Goal: Download file/media

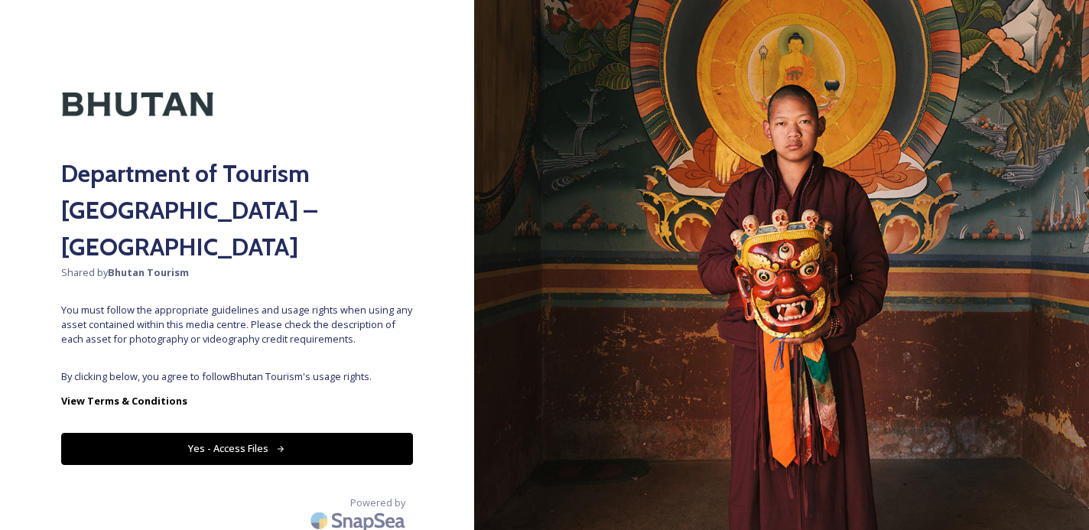
click at [243, 433] on button "Yes - Access Files" at bounding box center [237, 448] width 352 height 31
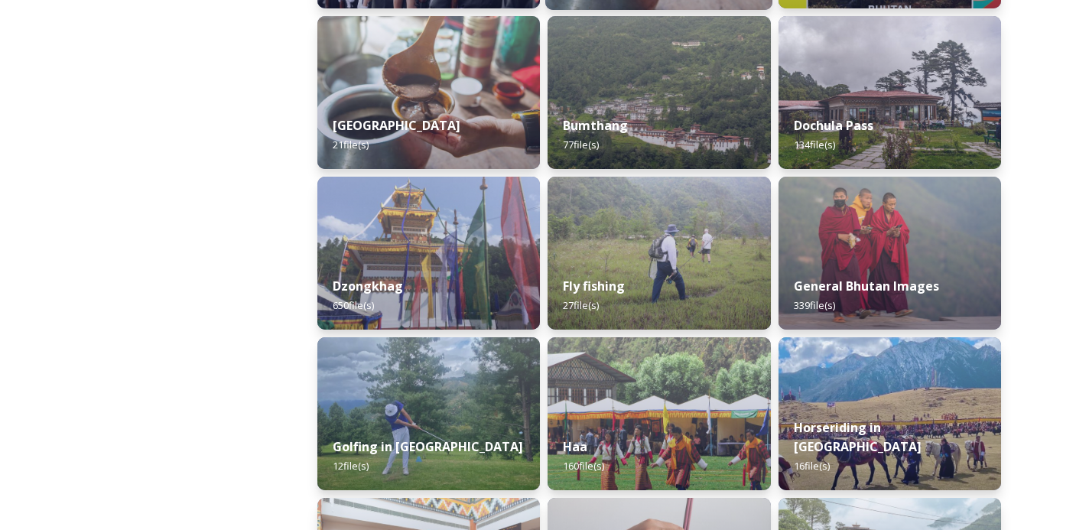
scroll to position [559, 0]
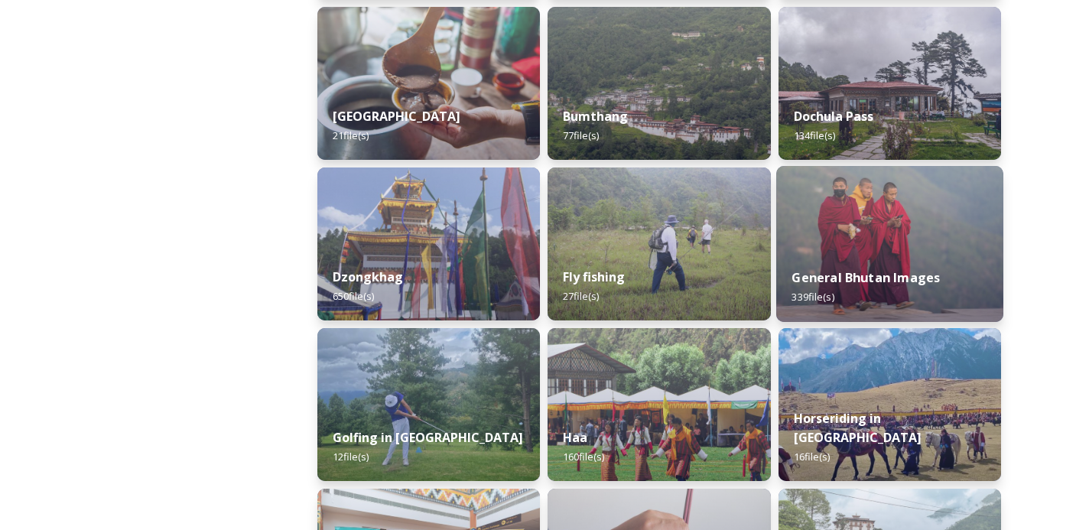
click at [852, 216] on img at bounding box center [889, 244] width 227 height 156
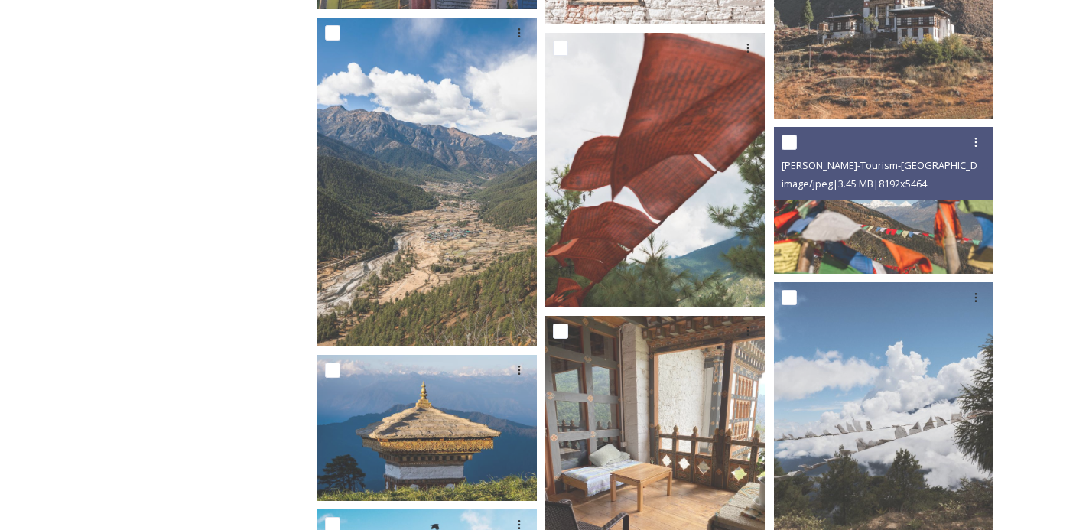
scroll to position [2686, 0]
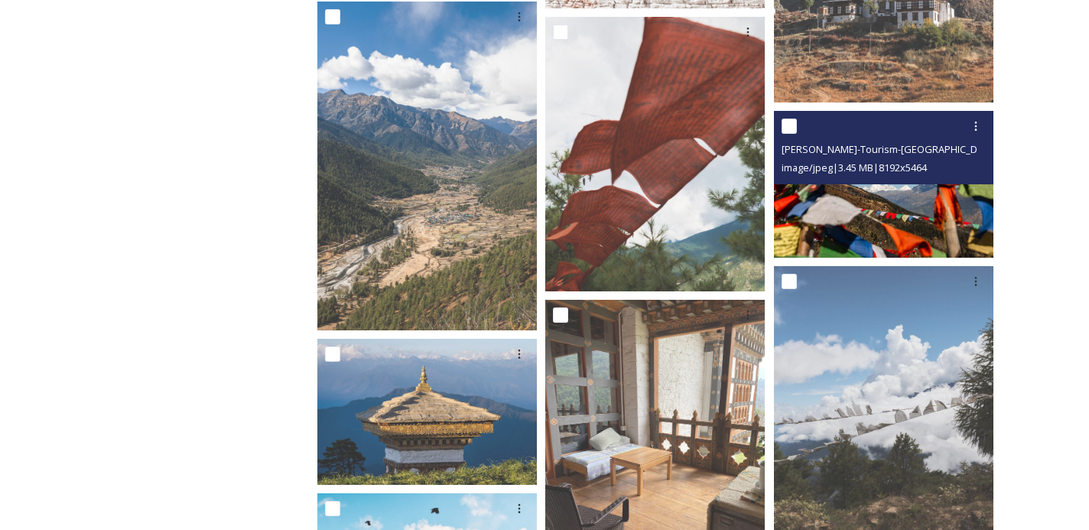
click at [907, 232] on img at bounding box center [883, 184] width 219 height 146
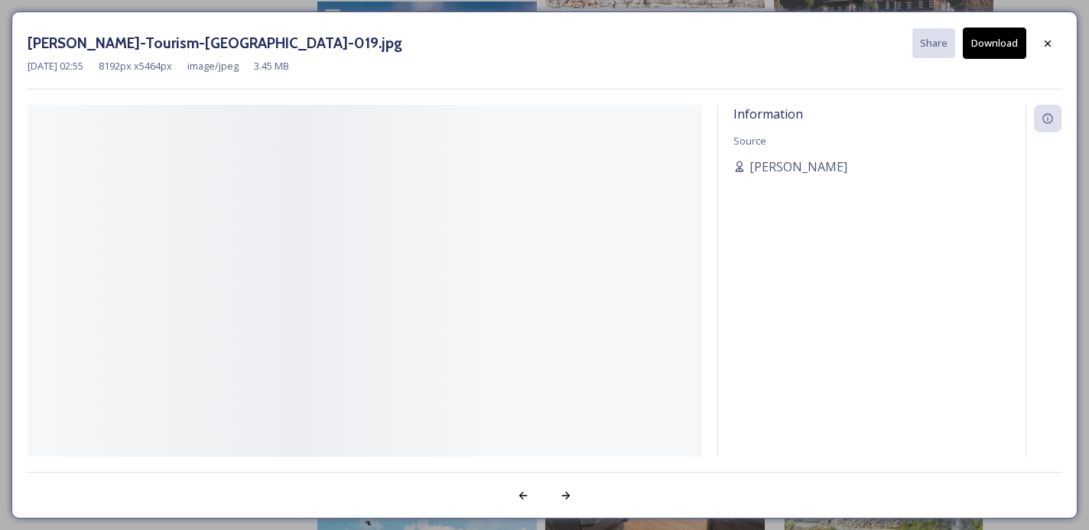
click at [907, 232] on div "Information Source [PERSON_NAME]" at bounding box center [871, 301] width 307 height 392
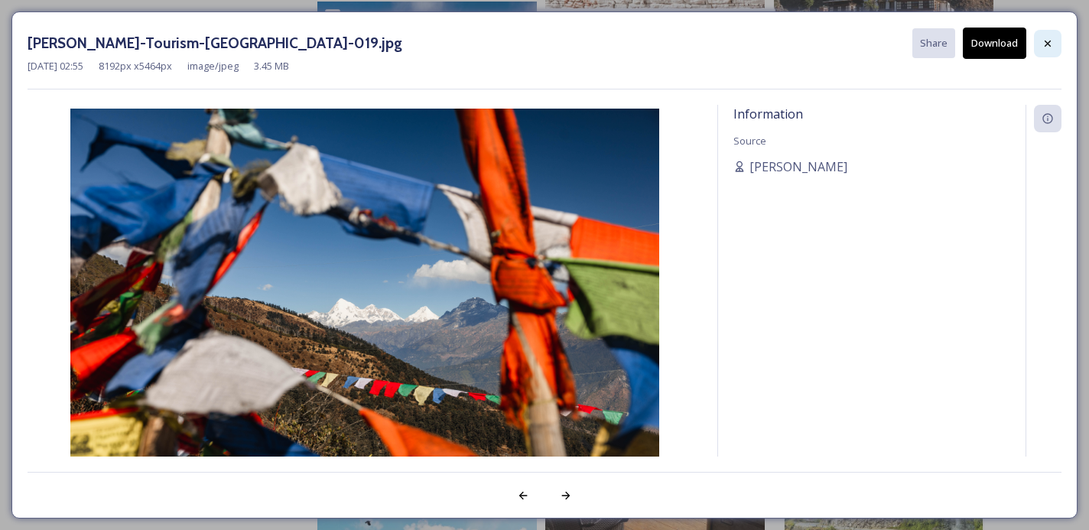
click at [1048, 41] on icon at bounding box center [1047, 43] width 12 height 12
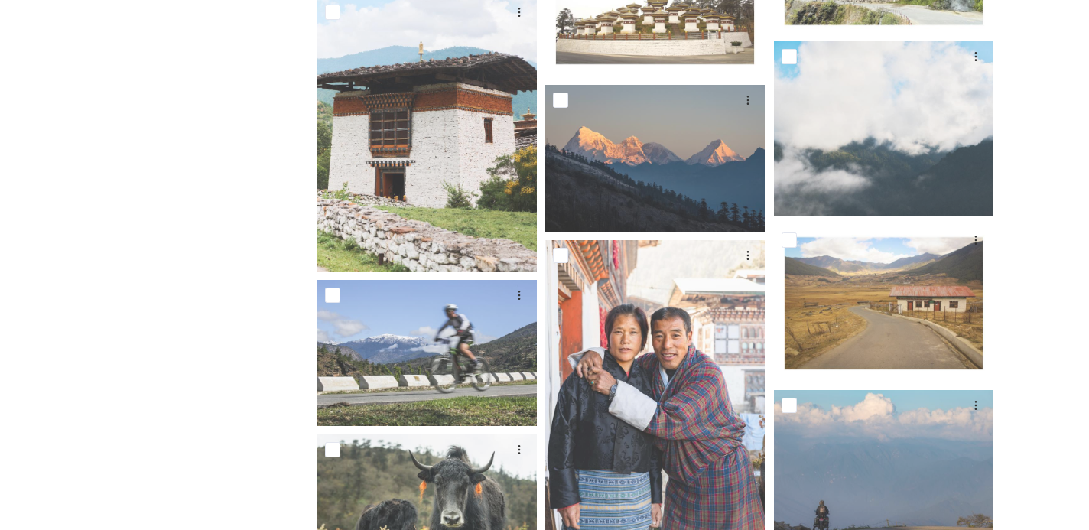
scroll to position [3370, 0]
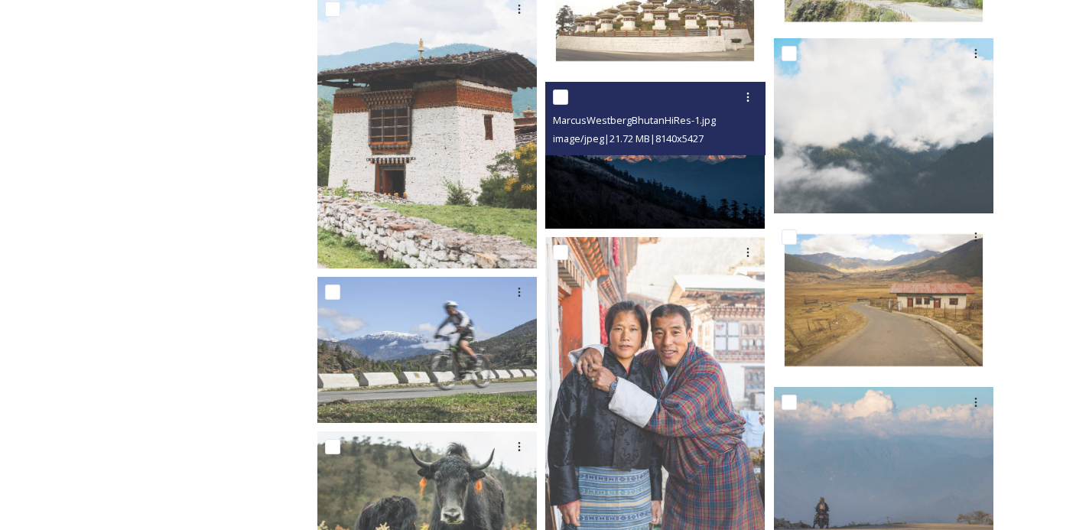
click at [685, 187] on img at bounding box center [654, 155] width 219 height 146
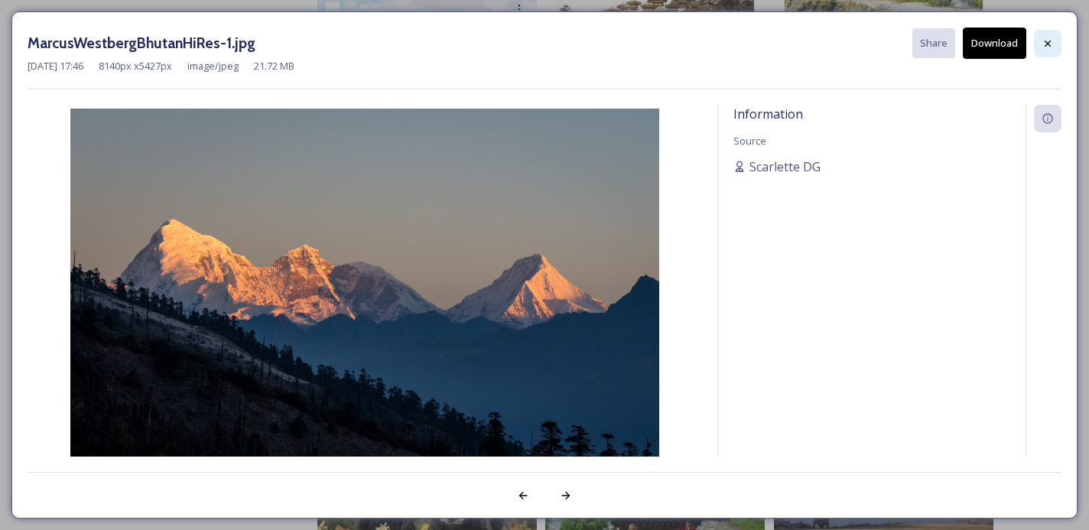
click at [1051, 42] on icon at bounding box center [1047, 43] width 12 height 12
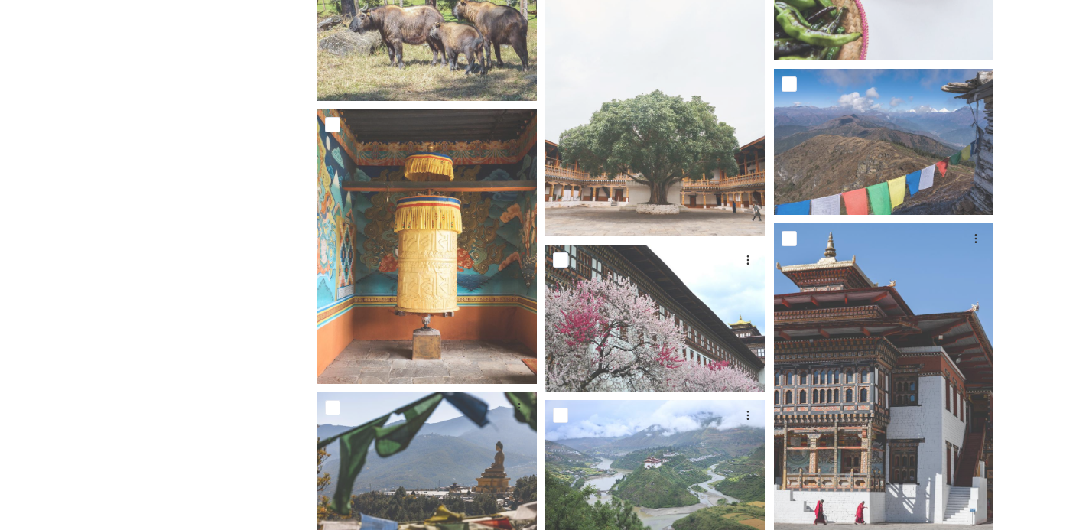
scroll to position [8806, 0]
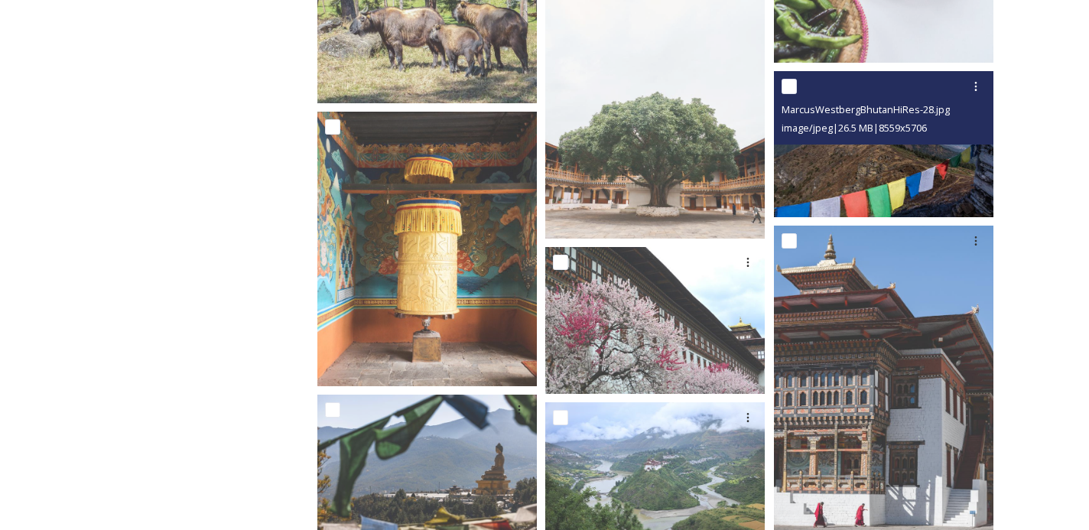
click at [931, 135] on div "image/jpeg | 26.5 MB | 8559 x 5706" at bounding box center [885, 128] width 208 height 18
click at [921, 174] on img at bounding box center [883, 144] width 219 height 146
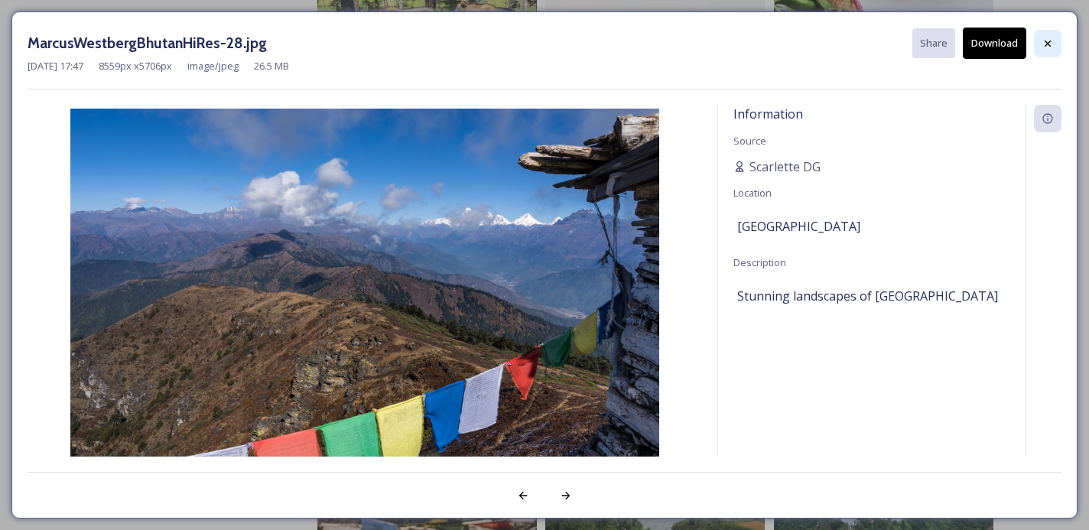
click at [1047, 45] on icon at bounding box center [1047, 43] width 12 height 12
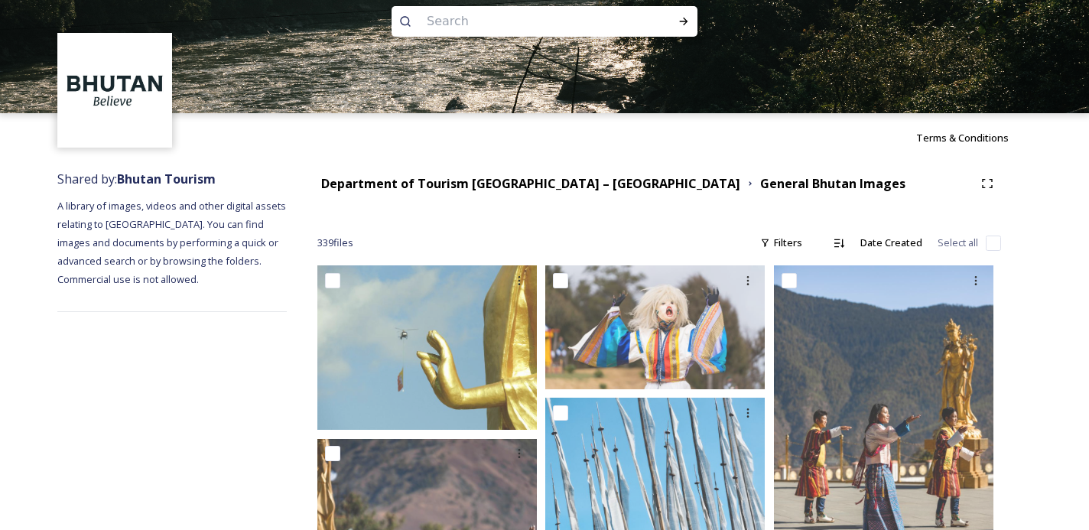
scroll to position [0, 0]
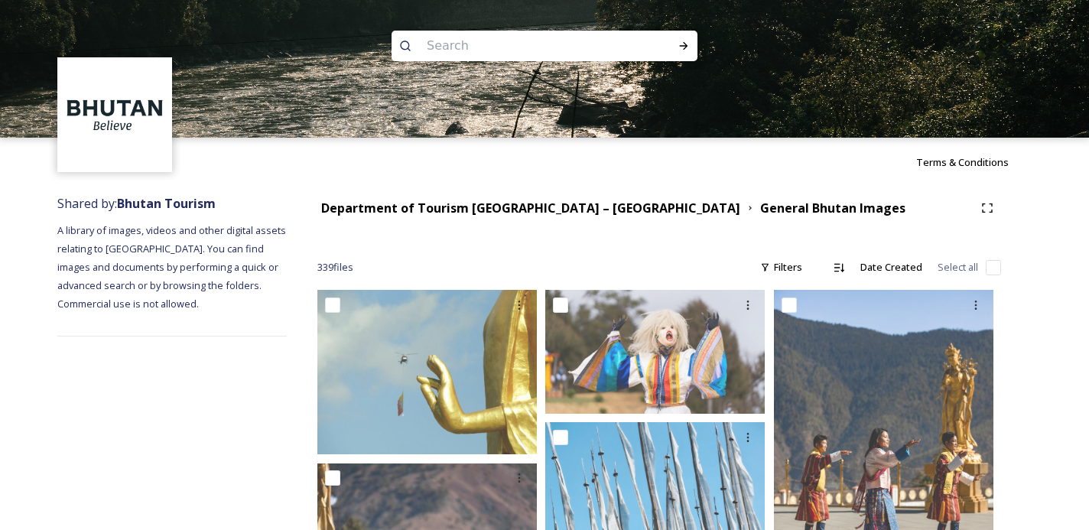
click at [426, 40] on input at bounding box center [524, 46] width 210 height 34
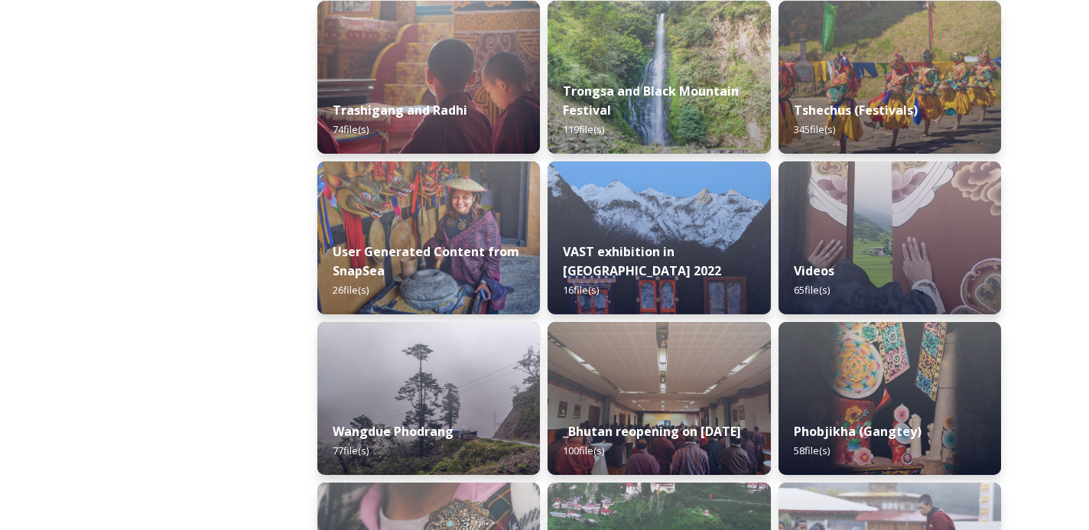
scroll to position [2013, 0]
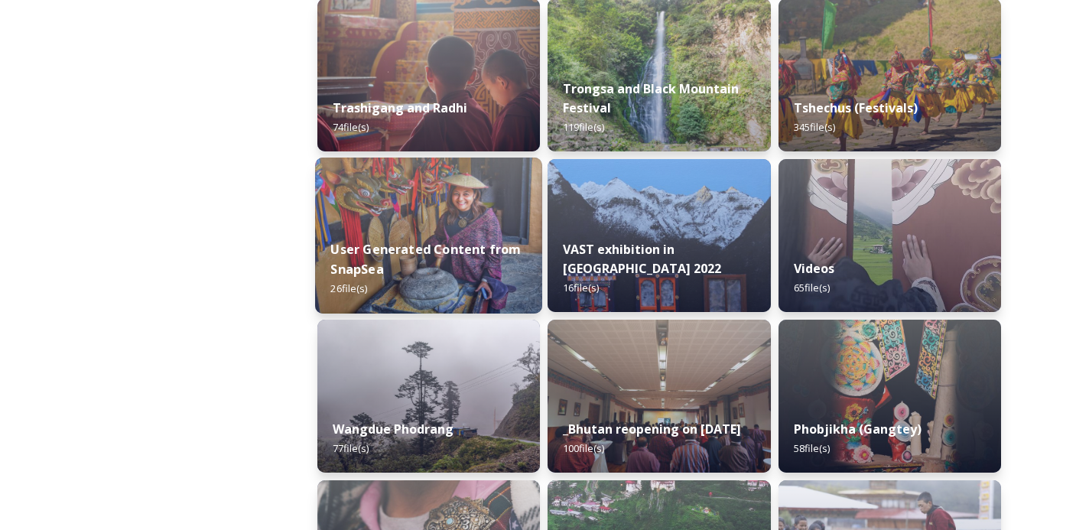
click at [489, 265] on div "User Generated Content from SnapSea 26 file(s)" at bounding box center [428, 269] width 227 height 89
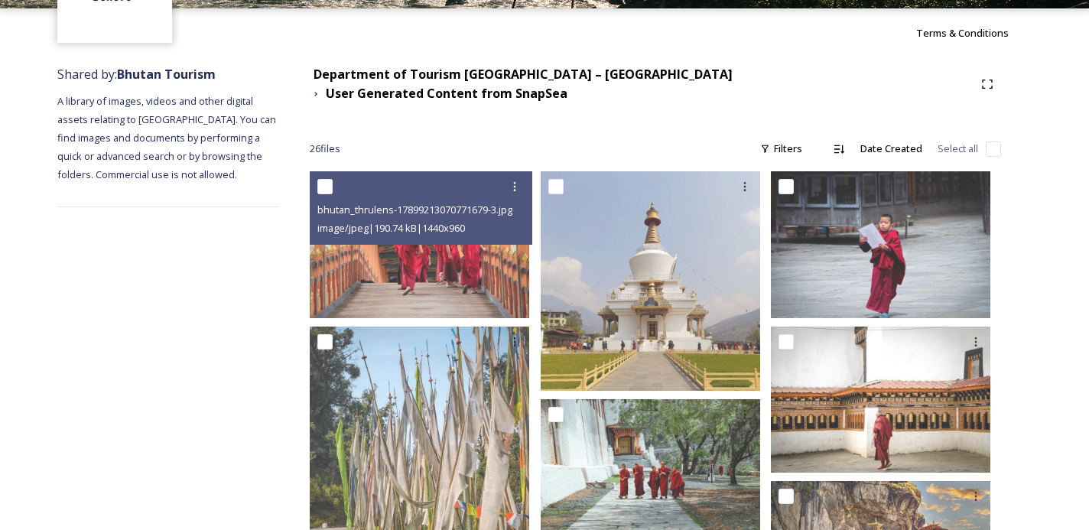
scroll to position [148, 0]
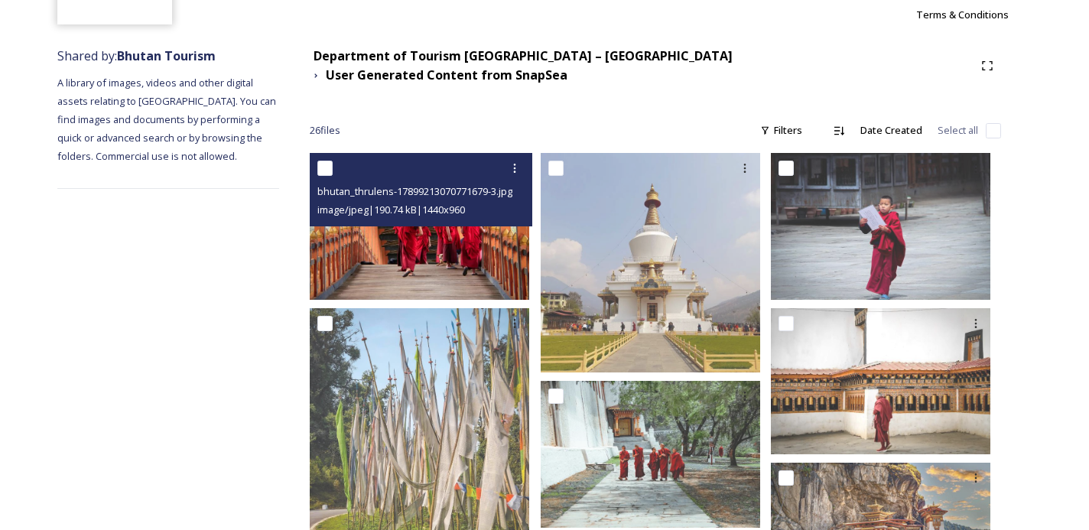
click at [486, 232] on img at bounding box center [419, 226] width 219 height 146
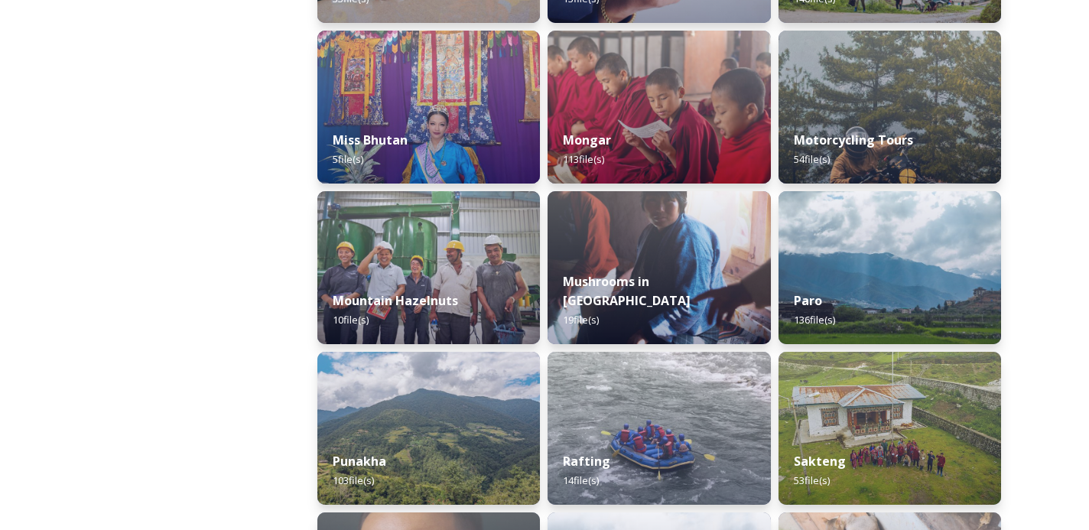
scroll to position [1172, 0]
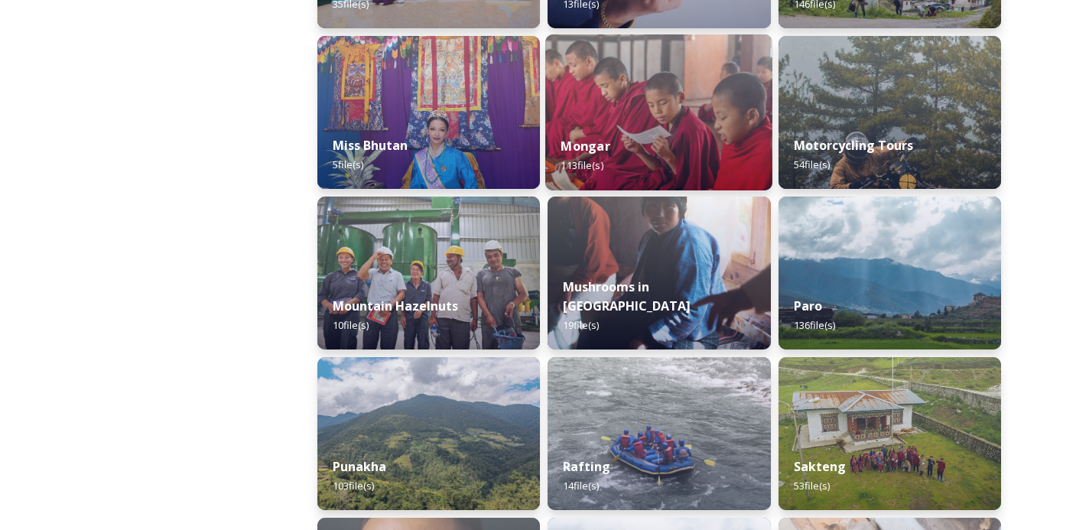
click at [670, 127] on div "[PERSON_NAME] 113 file(s)" at bounding box center [658, 156] width 227 height 70
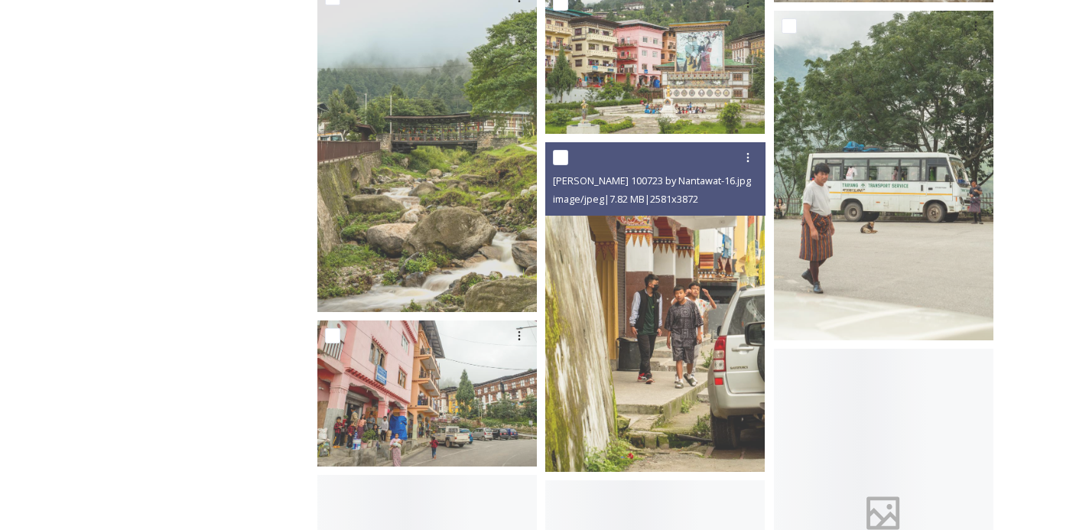
scroll to position [3761, 0]
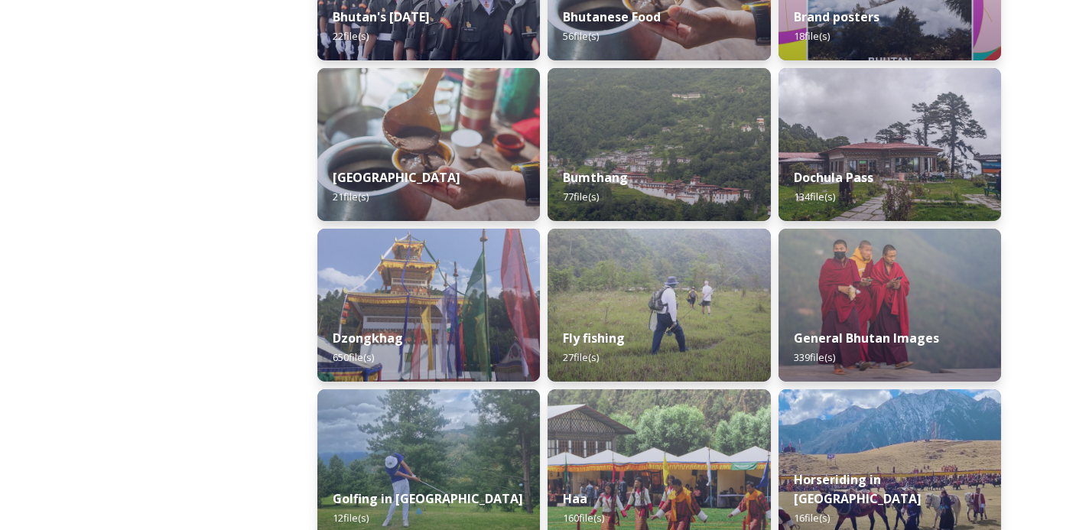
scroll to position [535, 0]
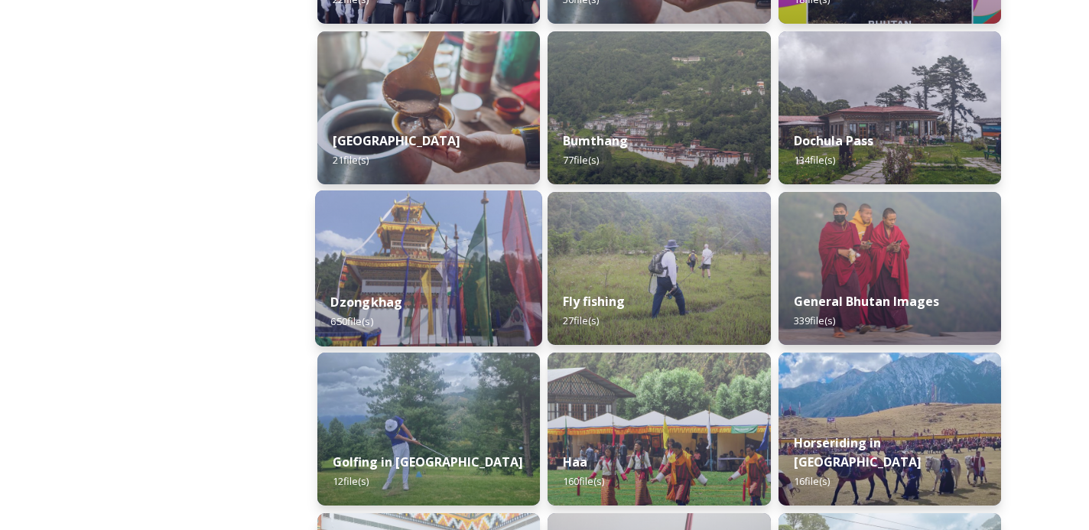
click at [467, 281] on div "Dzongkhag 650 file(s)" at bounding box center [428, 312] width 227 height 70
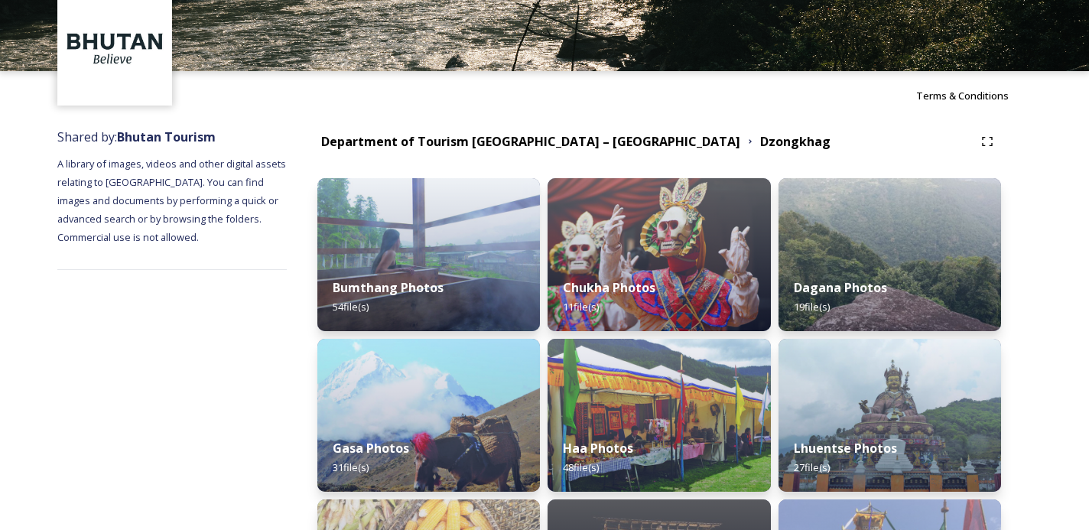
scroll to position [47, 0]
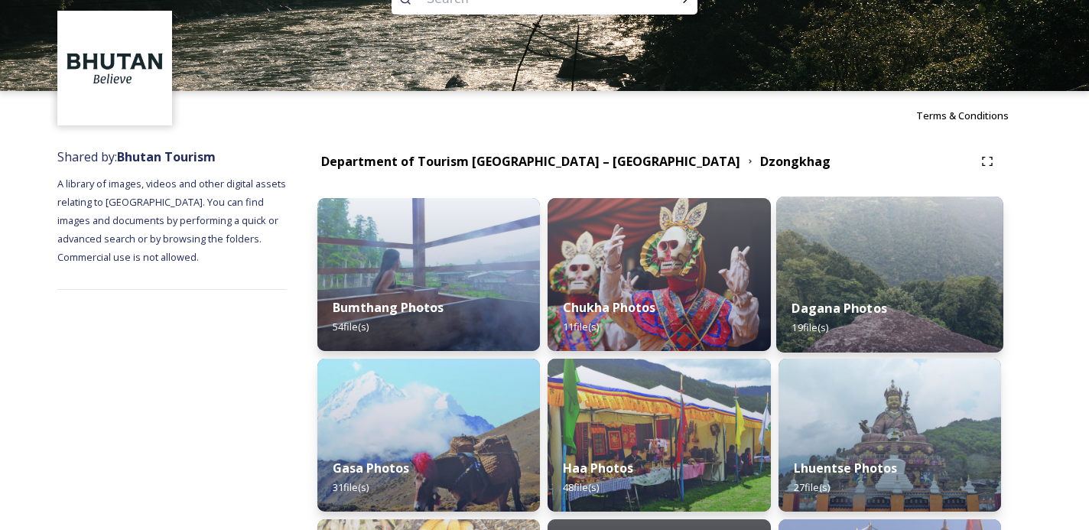
click at [849, 257] on img at bounding box center [889, 275] width 227 height 156
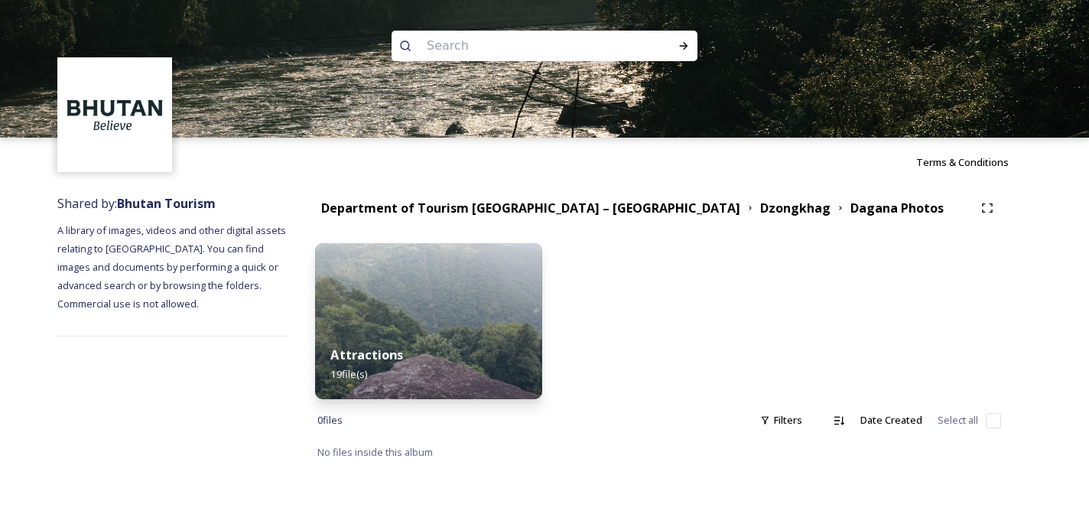
click at [486, 327] on img at bounding box center [428, 321] width 227 height 156
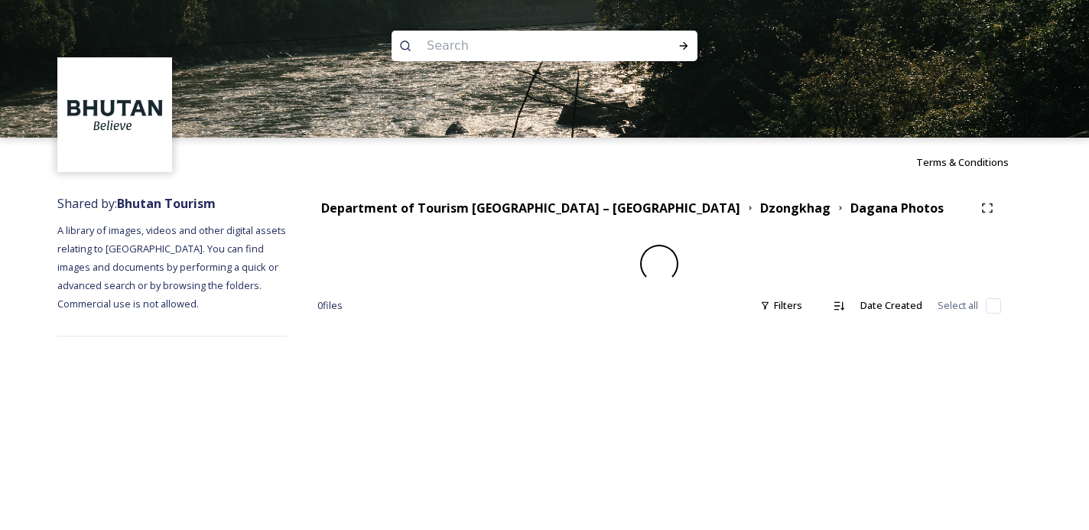
click at [486, 327] on div "Department of Tourism [GEOGRAPHIC_DATA] – [GEOGRAPHIC_DATA] Dzongkhag Dagana Ph…" at bounding box center [659, 266] width 745 height 158
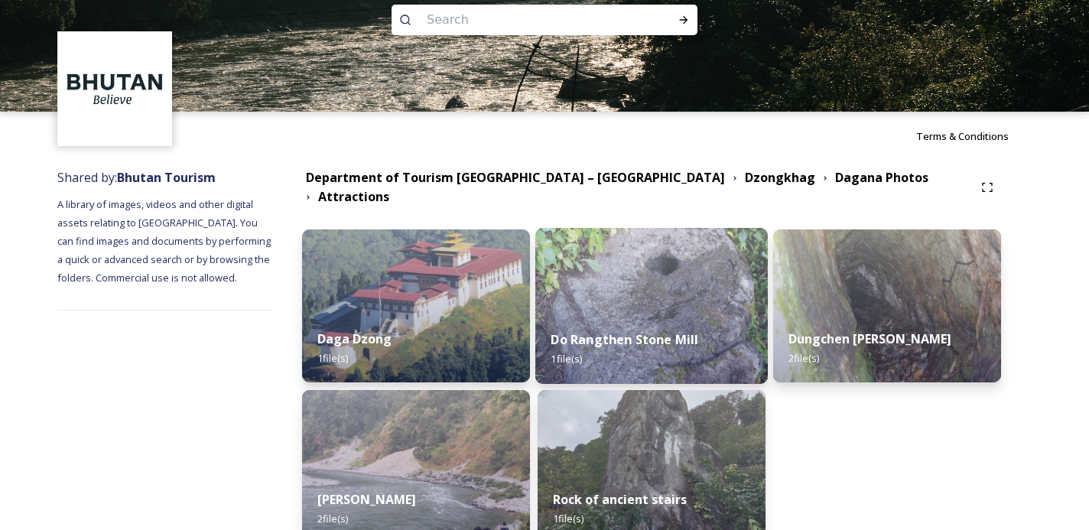
scroll to position [119, 0]
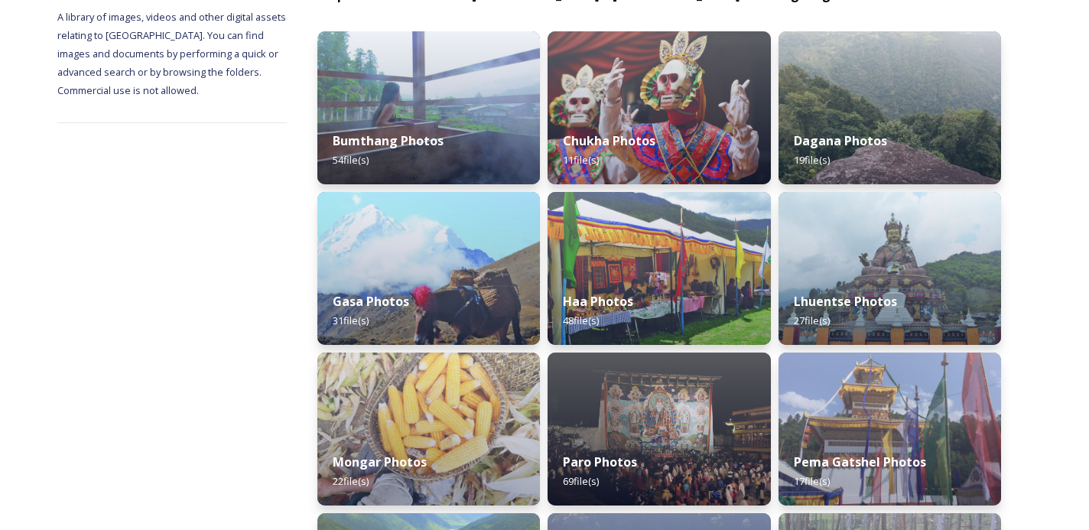
scroll to position [123, 0]
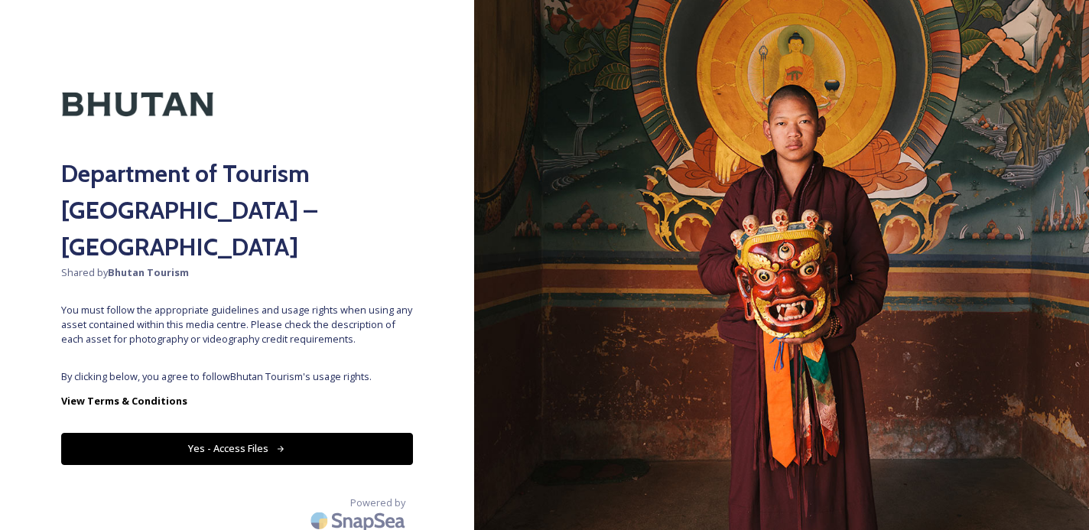
click at [283, 444] on icon at bounding box center [281, 449] width 10 height 10
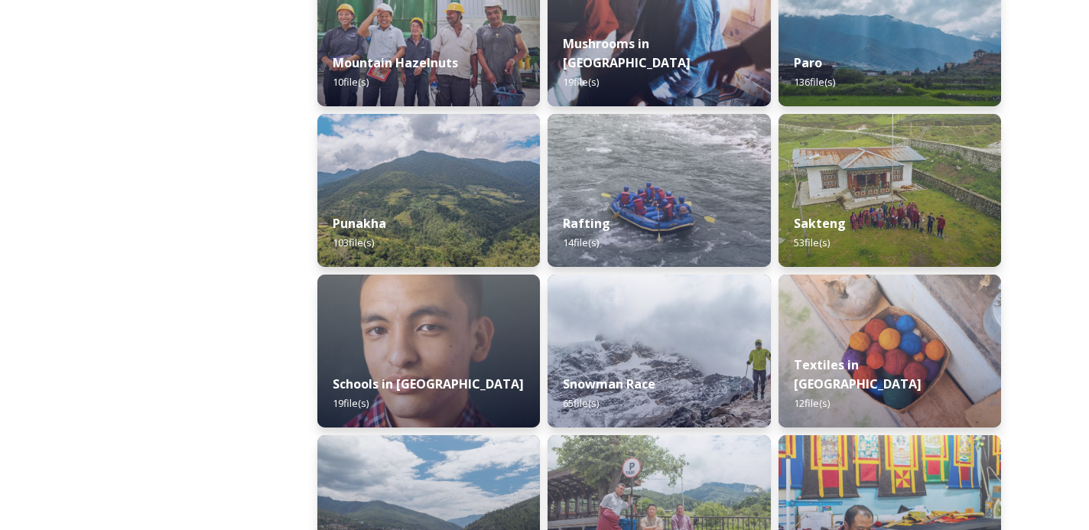
scroll to position [1452, 0]
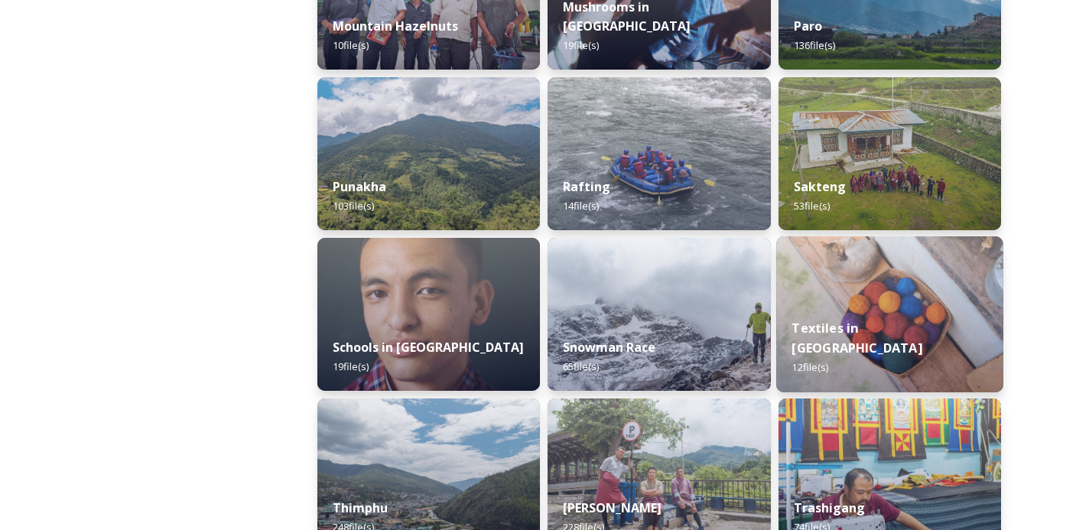
click at [872, 311] on img at bounding box center [889, 314] width 227 height 156
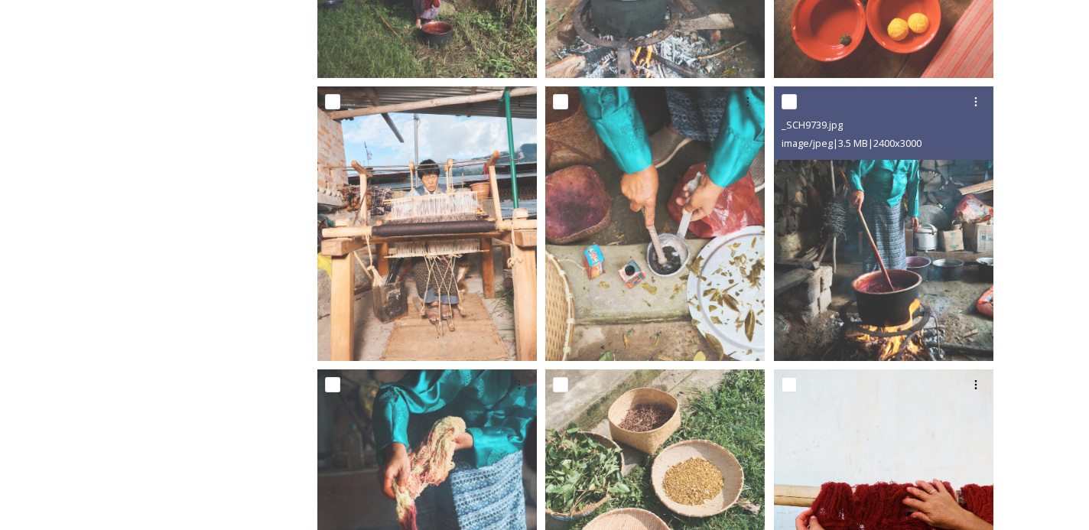
scroll to position [484, 0]
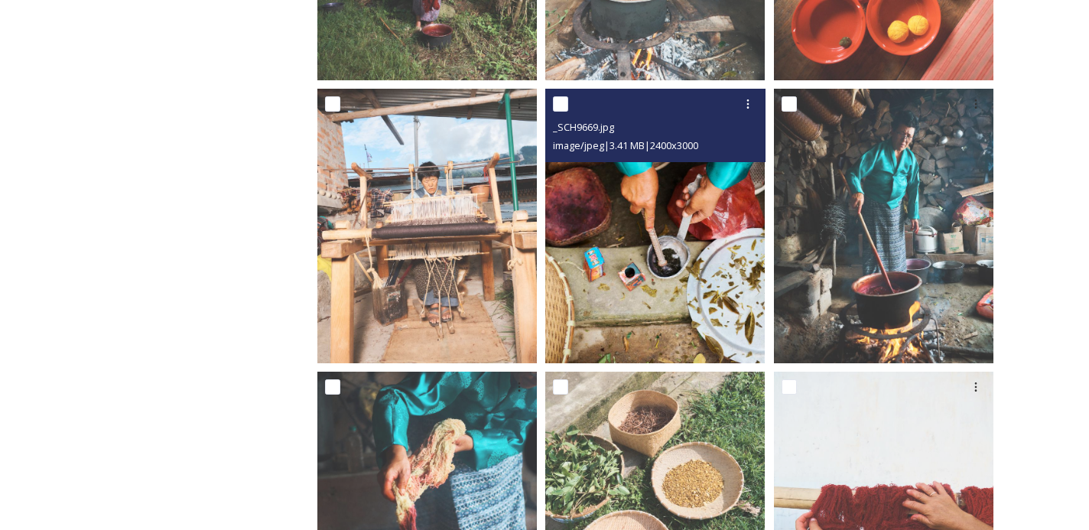
click at [684, 213] on img at bounding box center [654, 226] width 219 height 275
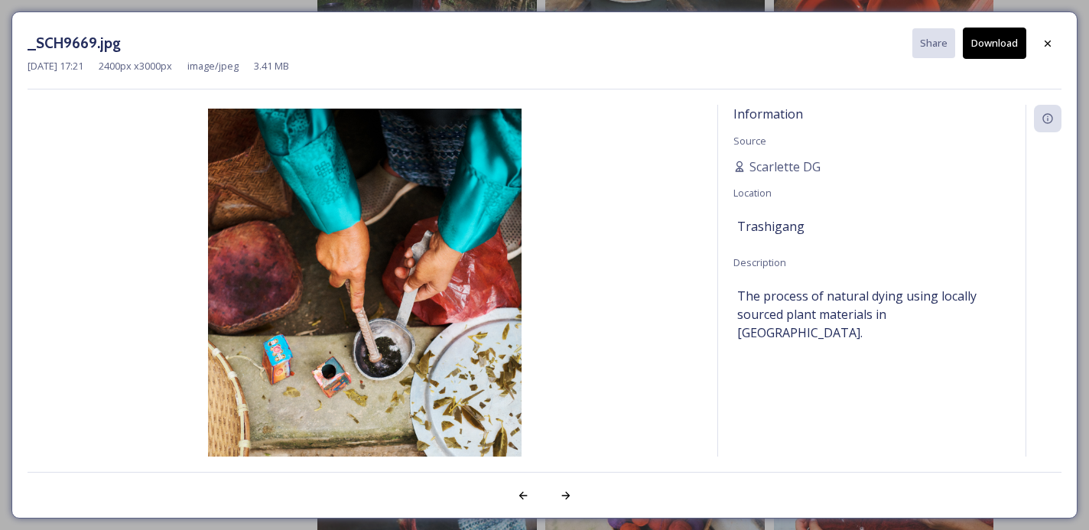
click at [994, 45] on button "Download" at bounding box center [994, 43] width 63 height 31
click at [1045, 42] on icon at bounding box center [1047, 43] width 12 height 12
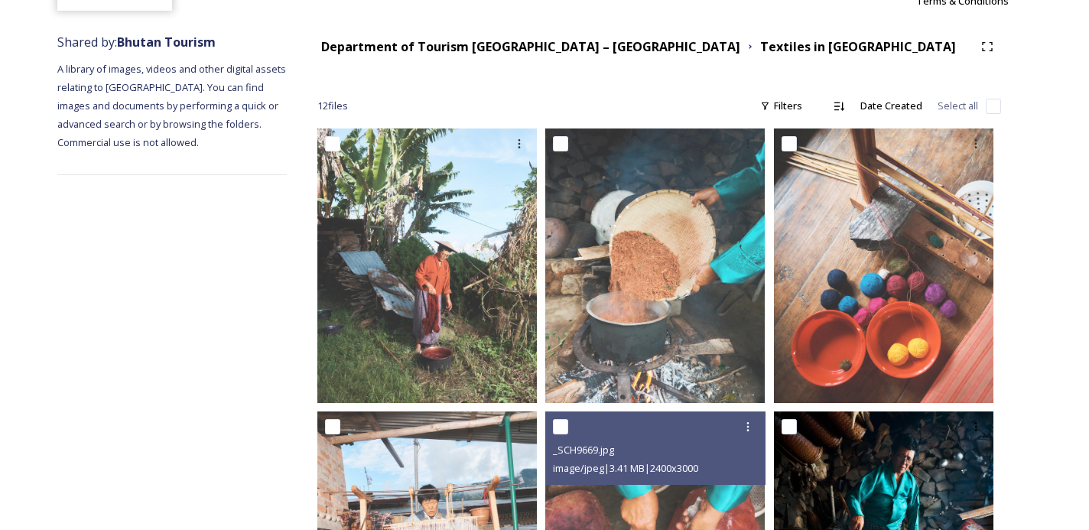
scroll to position [36, 0]
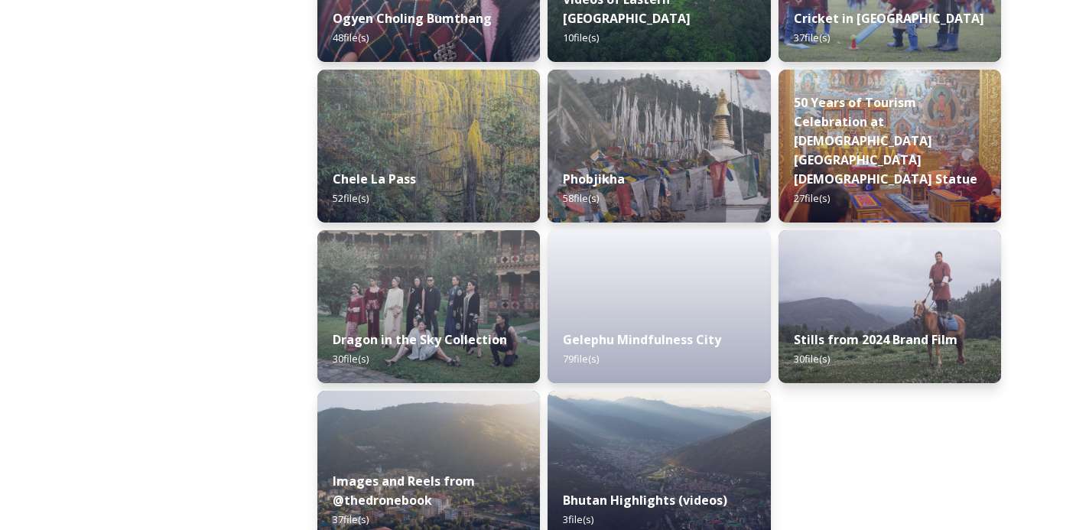
scroll to position [2607, 0]
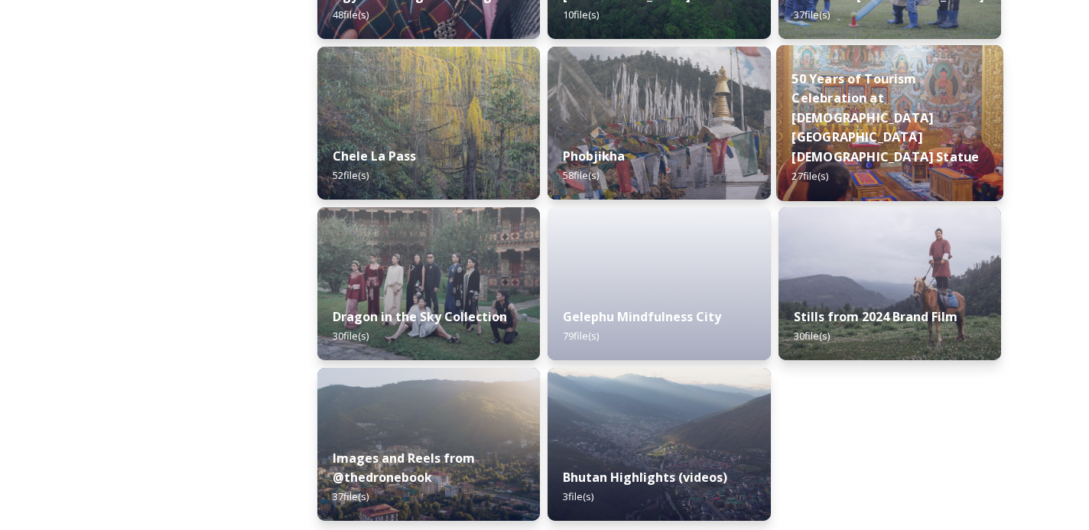
click at [856, 151] on strong "50 Years of Tourism Celebration at [DEMOGRAPHIC_DATA][GEOGRAPHIC_DATA][DEMOGRAP…" at bounding box center [884, 117] width 187 height 95
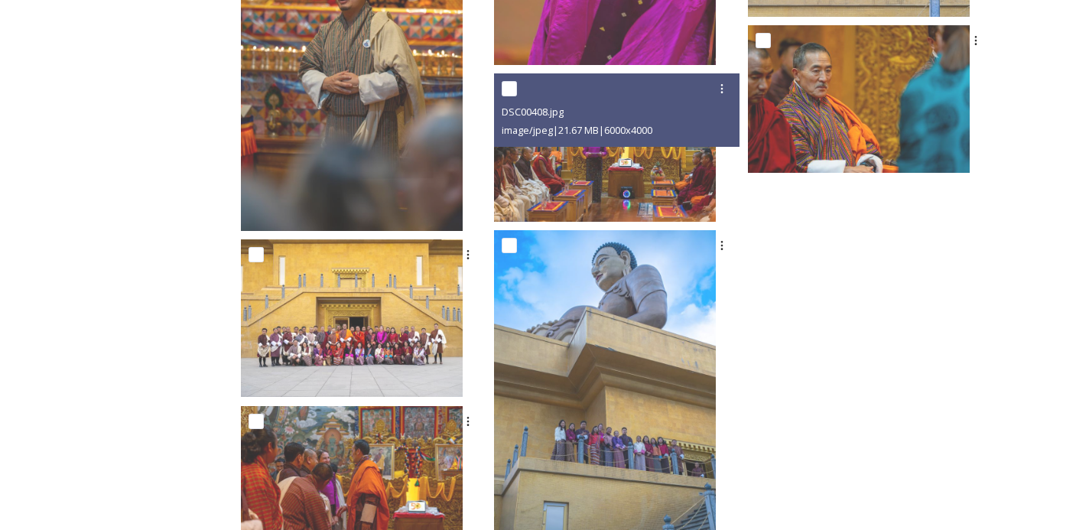
scroll to position [1766, 0]
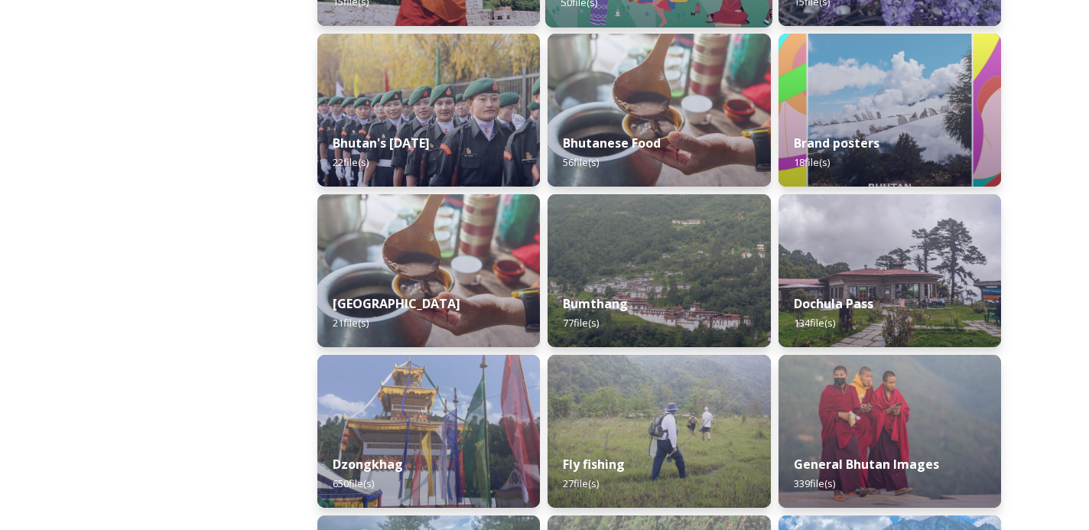
scroll to position [558, 0]
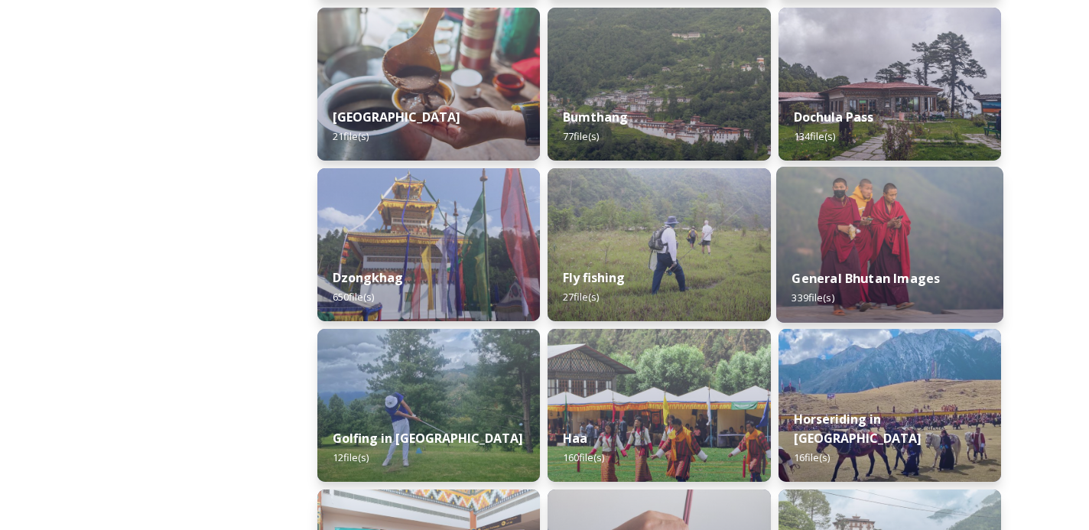
click at [846, 268] on div "General Bhutan Images 339 file(s)" at bounding box center [889, 288] width 227 height 70
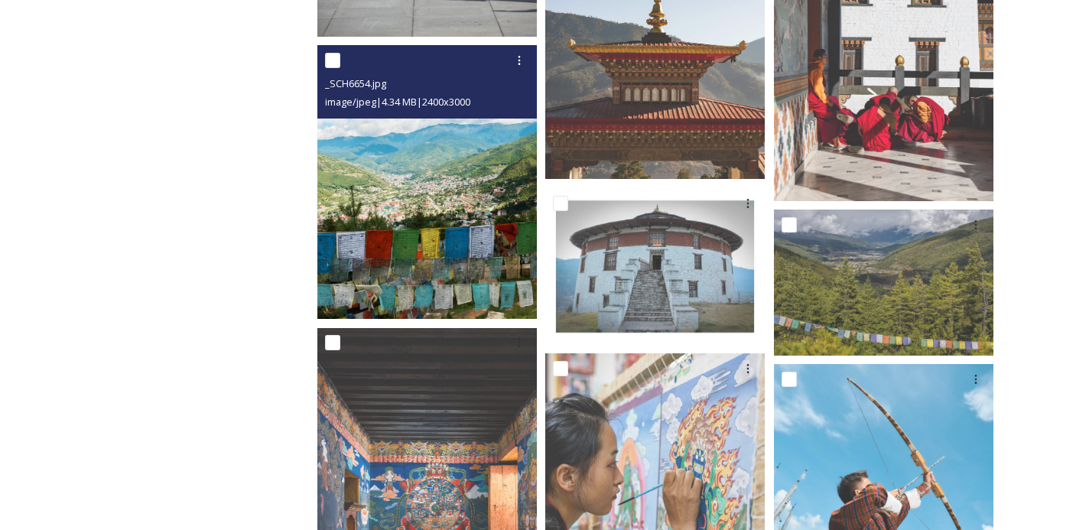
scroll to position [755, 0]
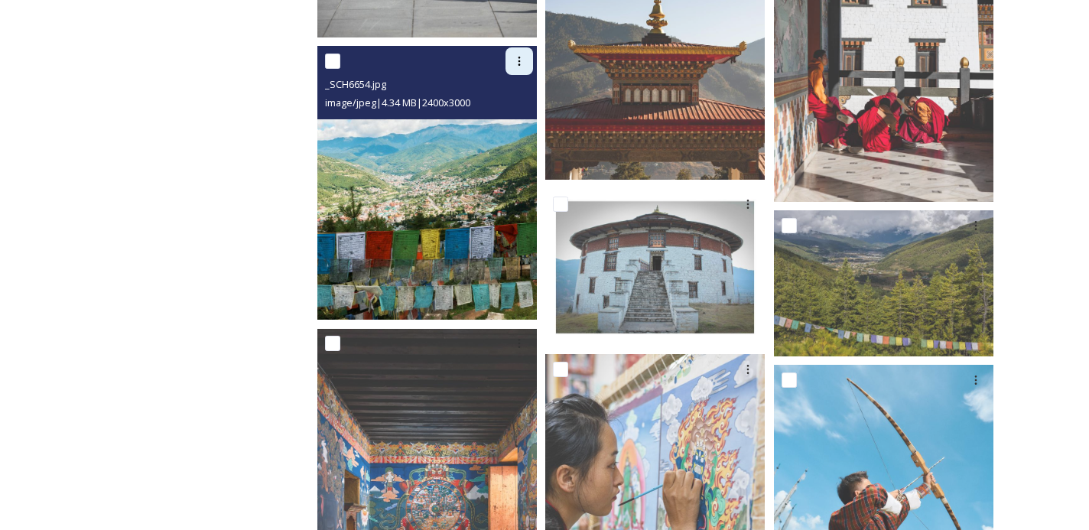
click at [519, 57] on icon at bounding box center [519, 61] width 2 height 9
click at [504, 121] on span "Download" at bounding box center [501, 124] width 47 height 15
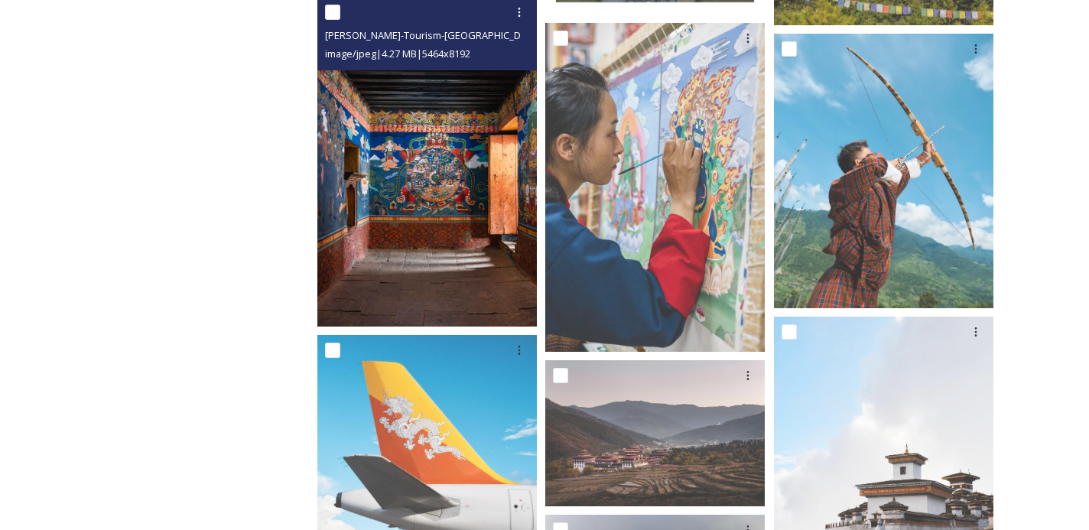
scroll to position [1076, 0]
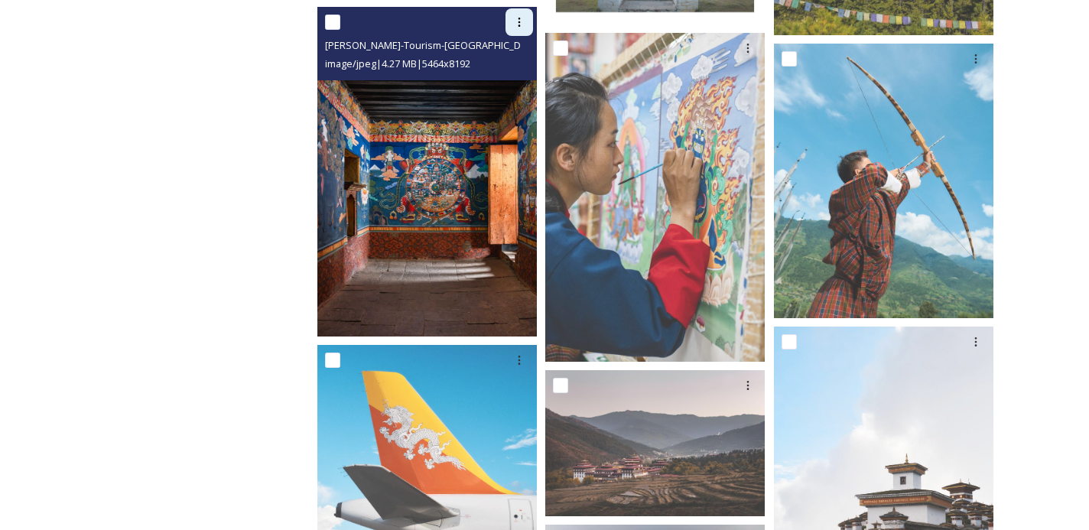
click at [522, 22] on icon at bounding box center [519, 22] width 12 height 12
click at [502, 81] on span "Download" at bounding box center [501, 86] width 47 height 15
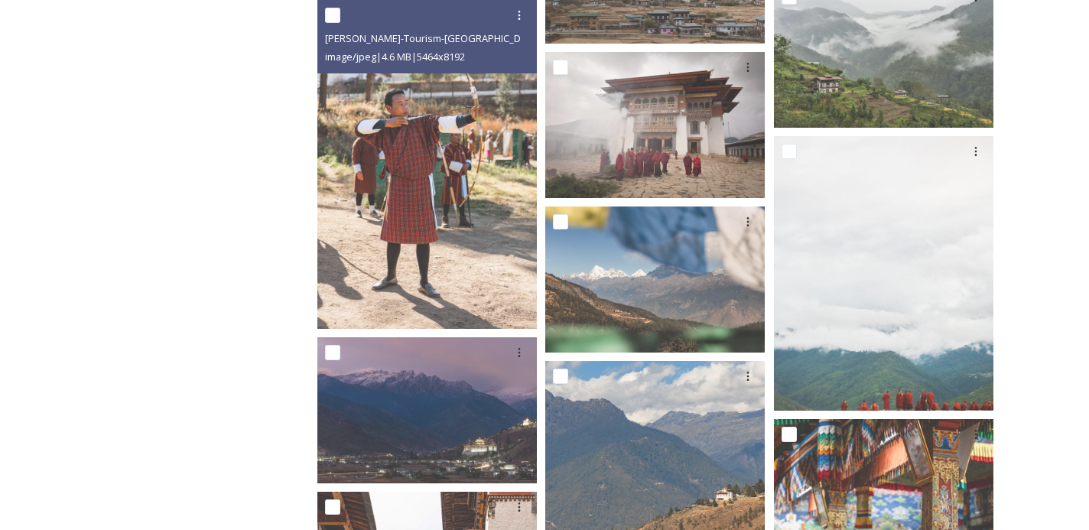
scroll to position [1703, 0]
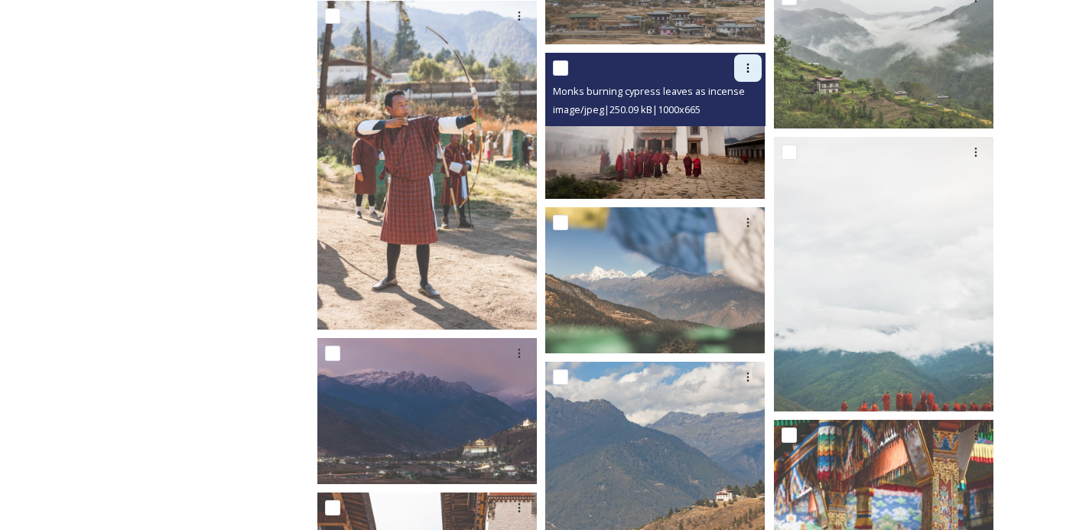
click at [750, 64] on icon at bounding box center [748, 68] width 12 height 12
click at [732, 128] on span "Download" at bounding box center [730, 131] width 47 height 15
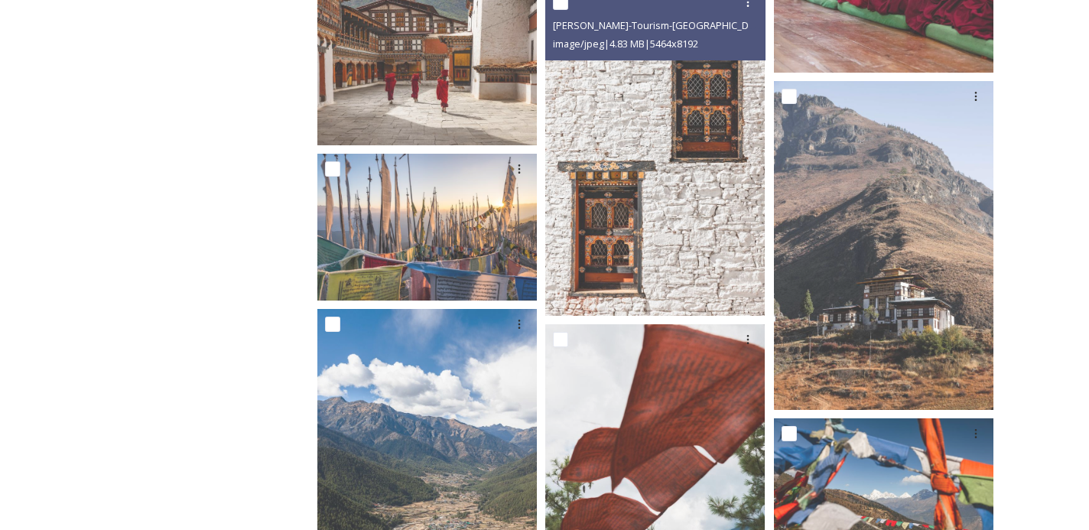
scroll to position [2405, 0]
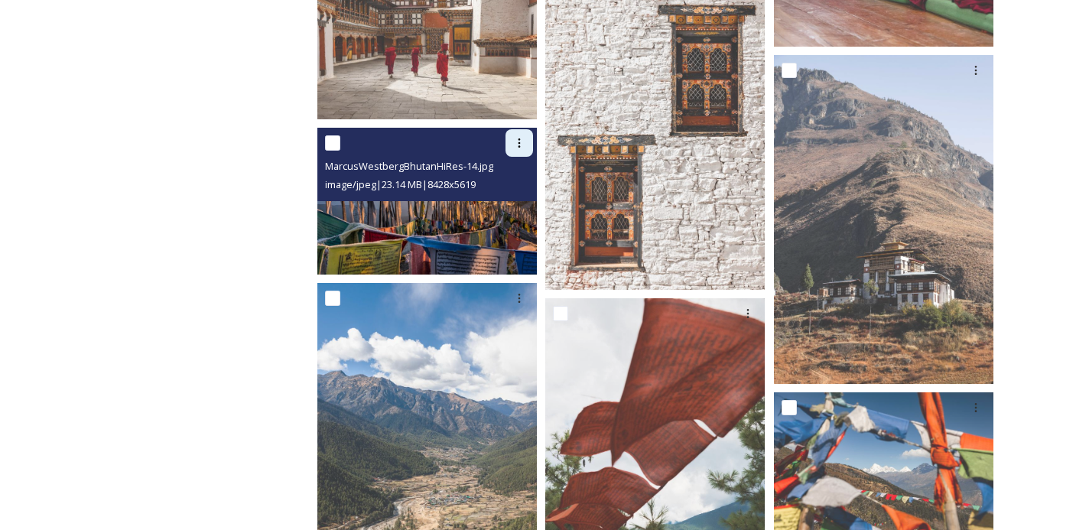
click at [519, 144] on icon at bounding box center [519, 142] width 2 height 9
click at [509, 200] on span "Download" at bounding box center [501, 207] width 47 height 15
click at [480, 213] on img at bounding box center [426, 201] width 219 height 146
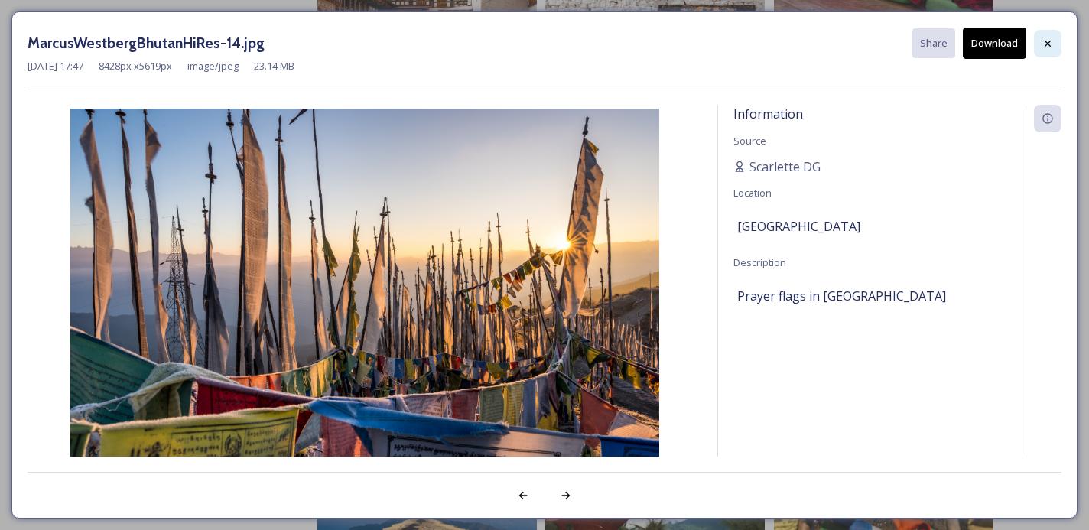
click at [1044, 39] on icon at bounding box center [1047, 43] width 12 height 12
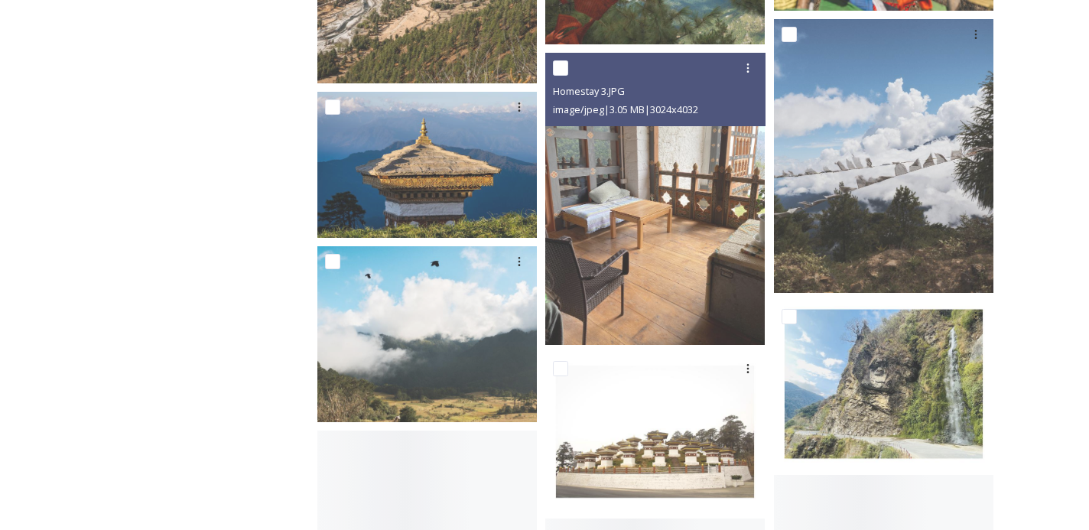
scroll to position [3001, 0]
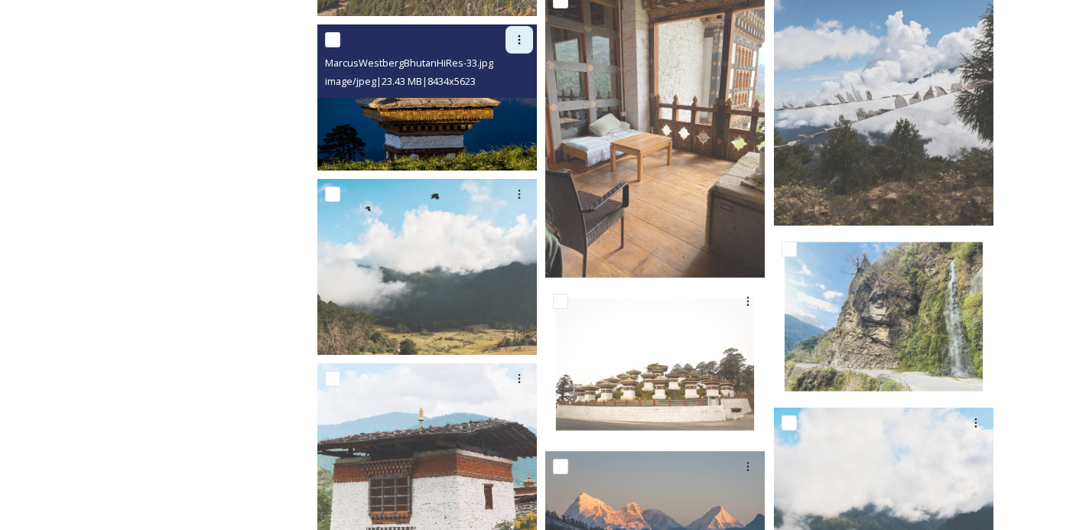
click at [518, 35] on icon at bounding box center [519, 39] width 2 height 9
click at [509, 96] on span "Download" at bounding box center [501, 103] width 47 height 15
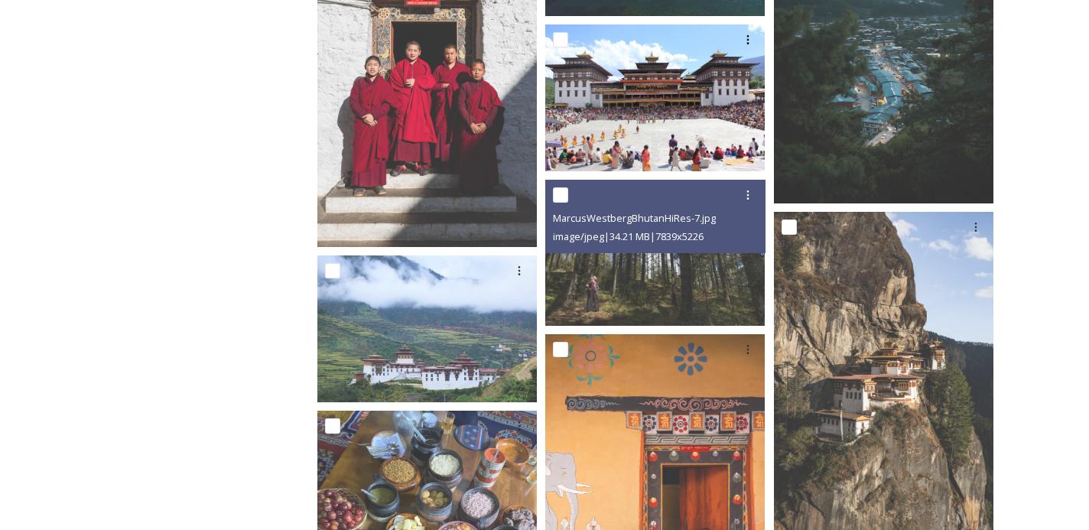
scroll to position [4428, 0]
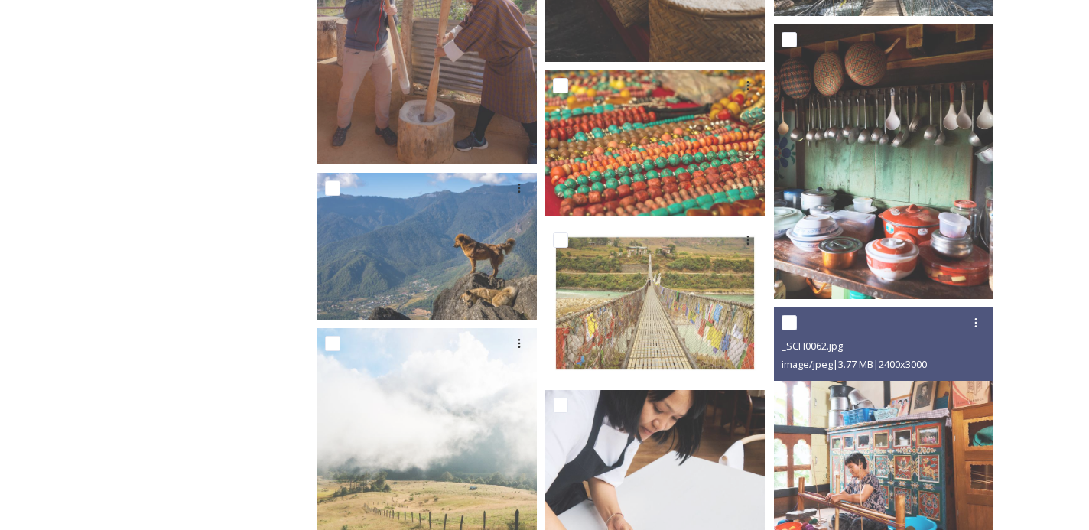
scroll to position [13132, 0]
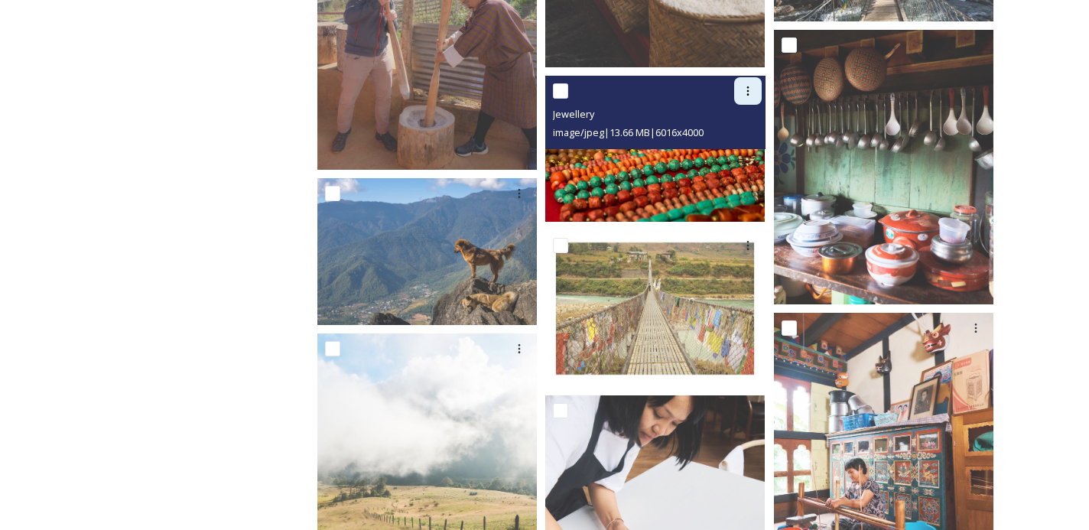
click at [749, 89] on icon at bounding box center [748, 91] width 12 height 12
click at [740, 147] on span "Download" at bounding box center [730, 154] width 47 height 15
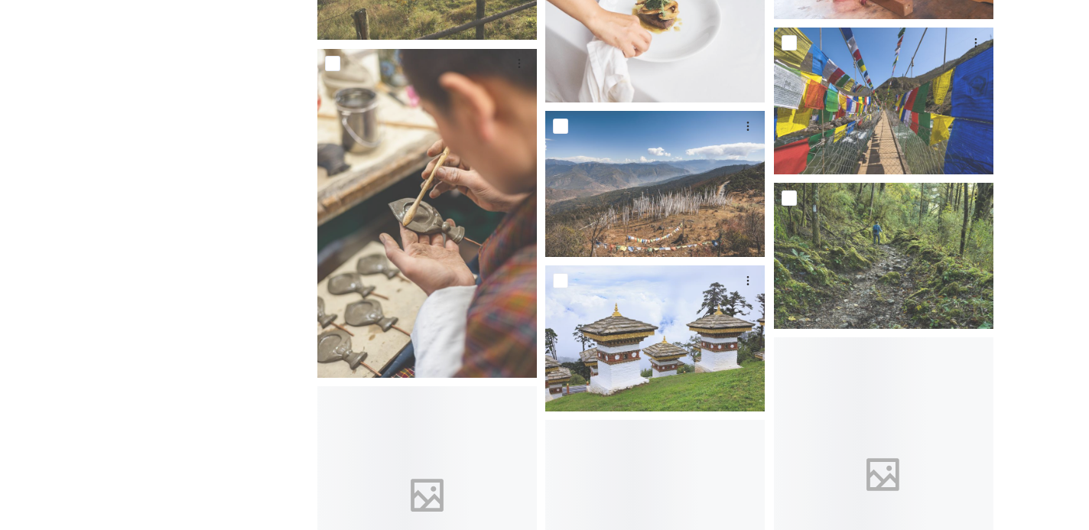
scroll to position [13735, 0]
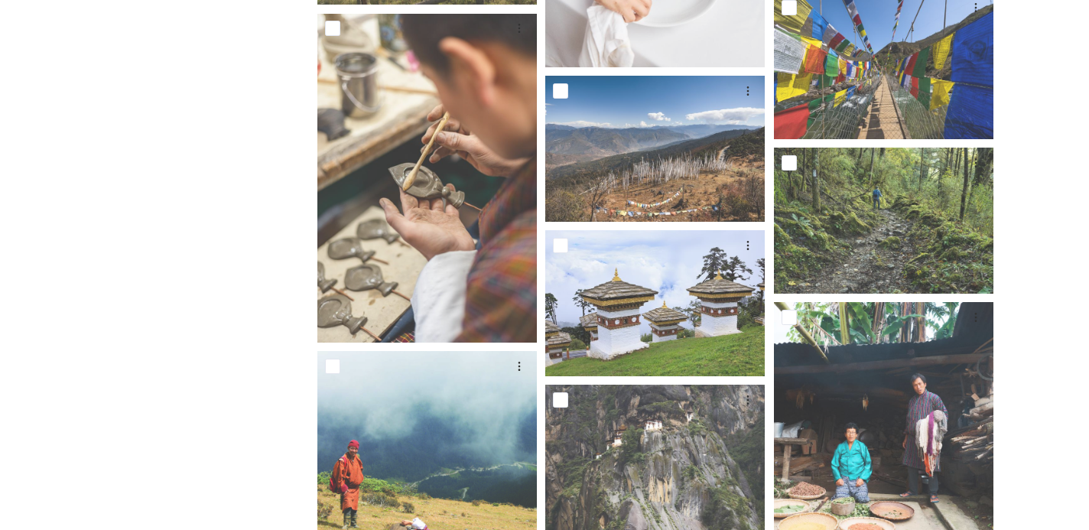
click at [1070, 252] on div "Shared by: Bhutan Tourism A library of images, videos and other digital assets …" at bounding box center [544, 233] width 1089 height 27562
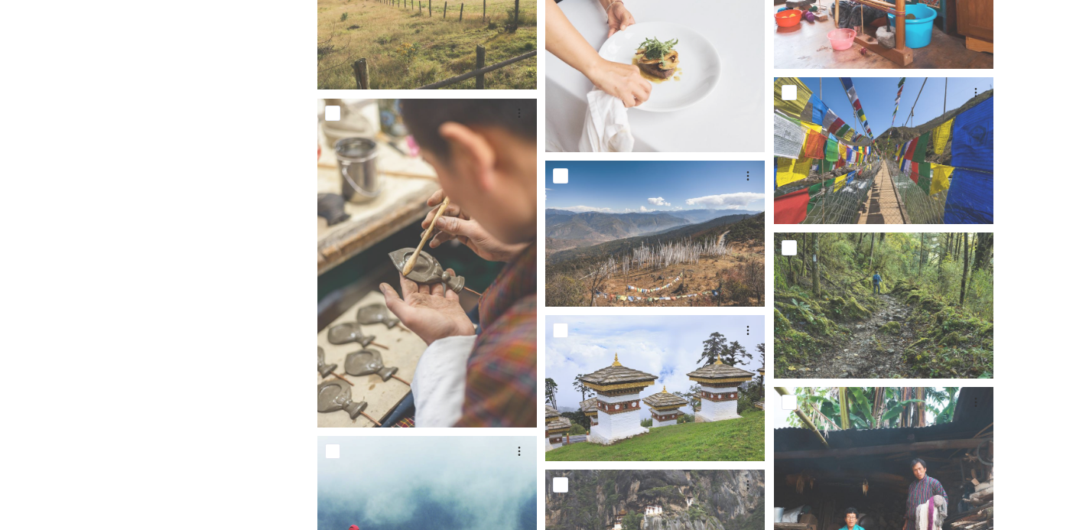
scroll to position [13649, 0]
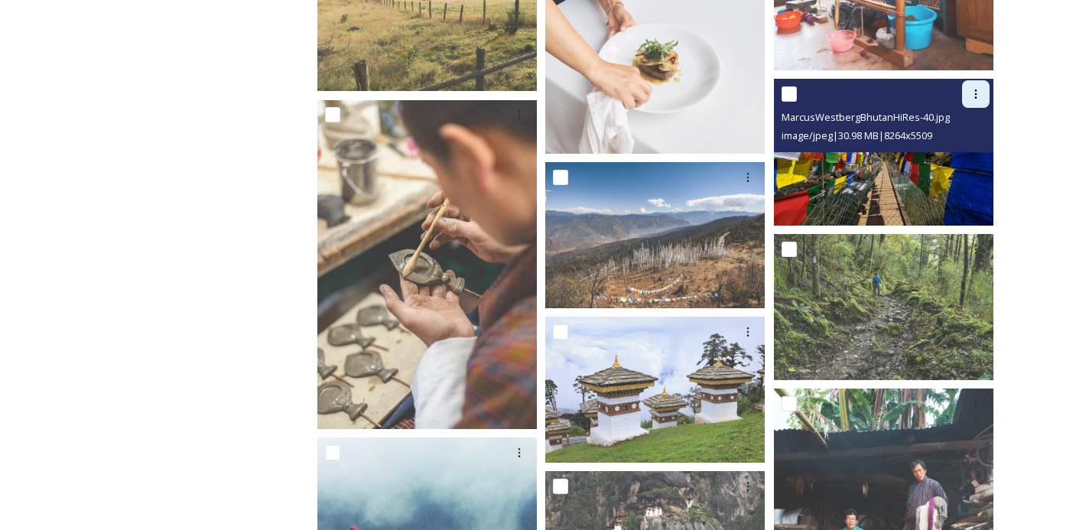
click at [972, 101] on div at bounding box center [976, 94] width 28 height 28
click at [960, 154] on span "Download" at bounding box center [957, 158] width 47 height 15
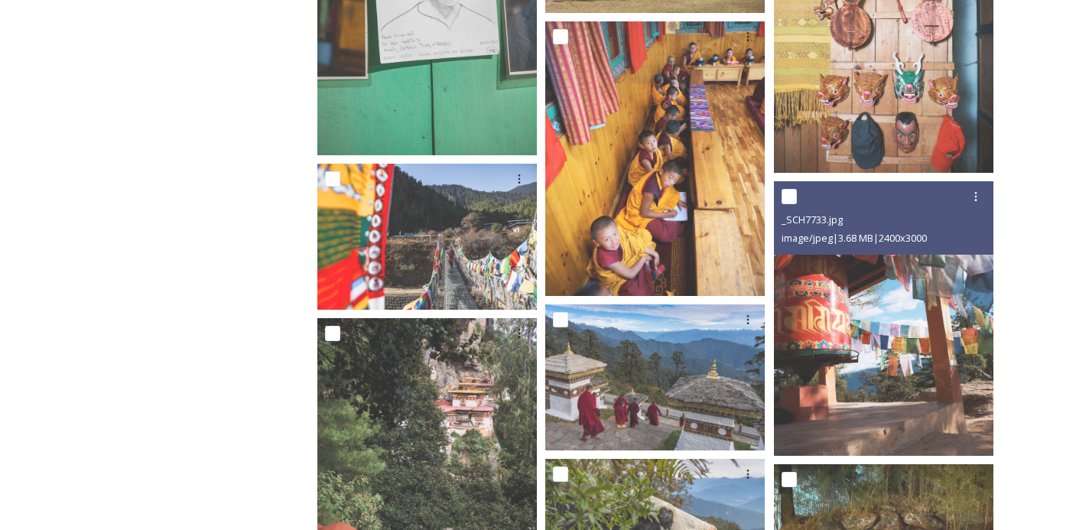
scroll to position [20246, 0]
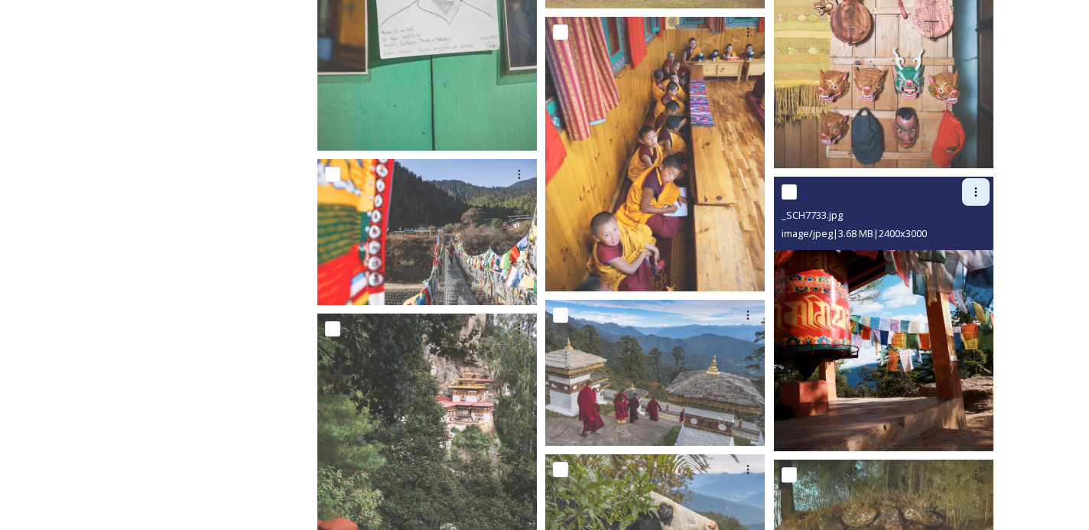
click at [980, 193] on icon at bounding box center [976, 192] width 12 height 12
click at [963, 250] on span "Download" at bounding box center [957, 256] width 47 height 15
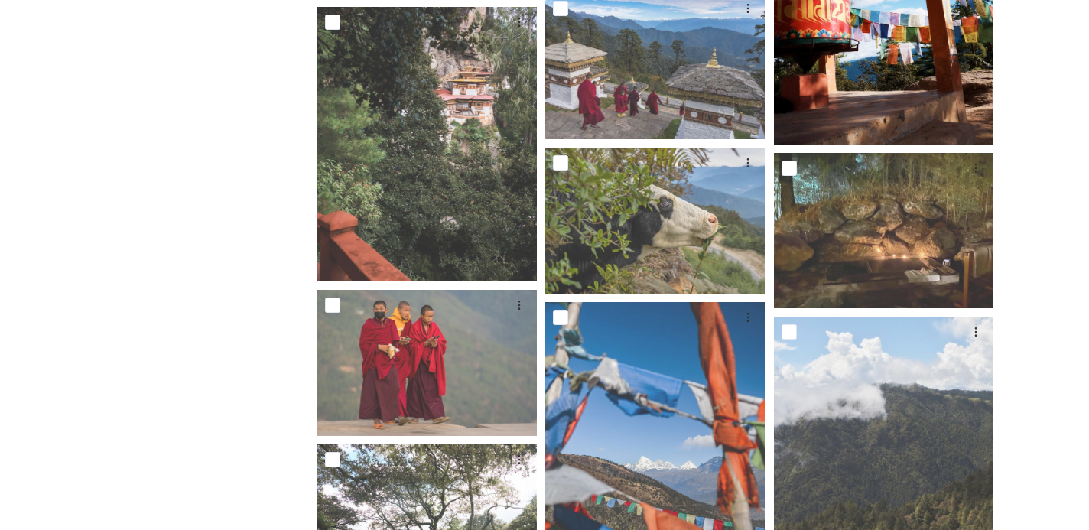
scroll to position [20637, 0]
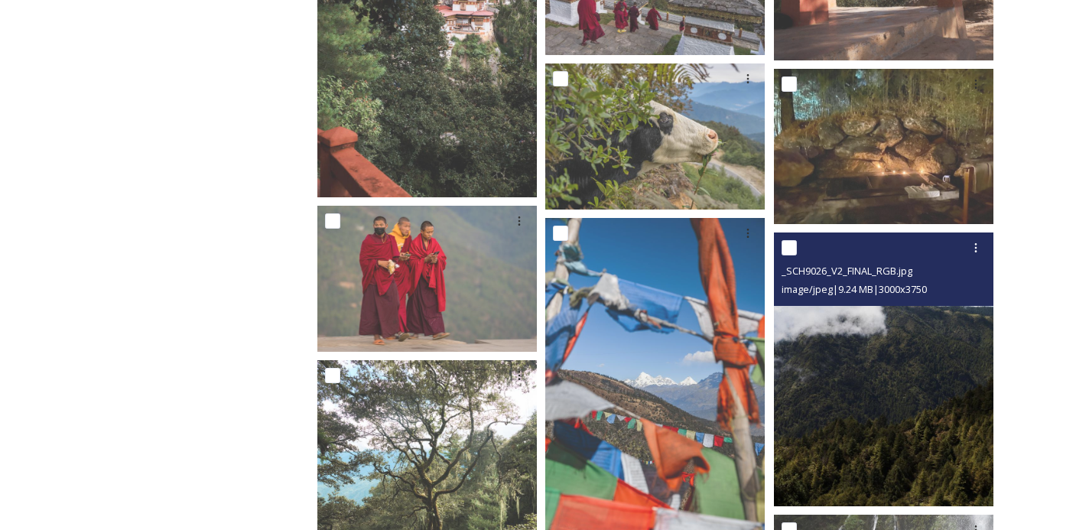
click at [944, 388] on img at bounding box center [883, 369] width 219 height 275
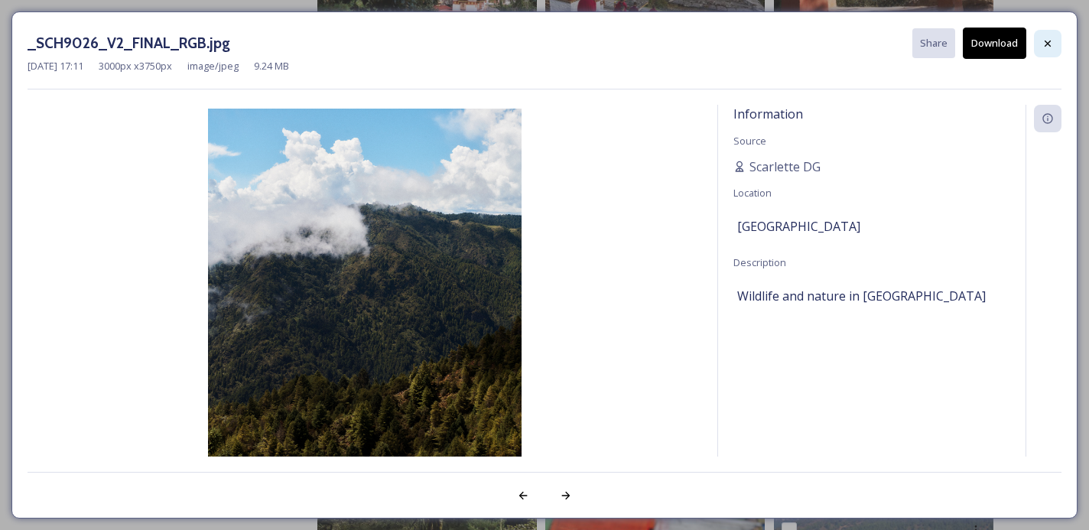
click at [1045, 40] on icon at bounding box center [1047, 43] width 12 height 12
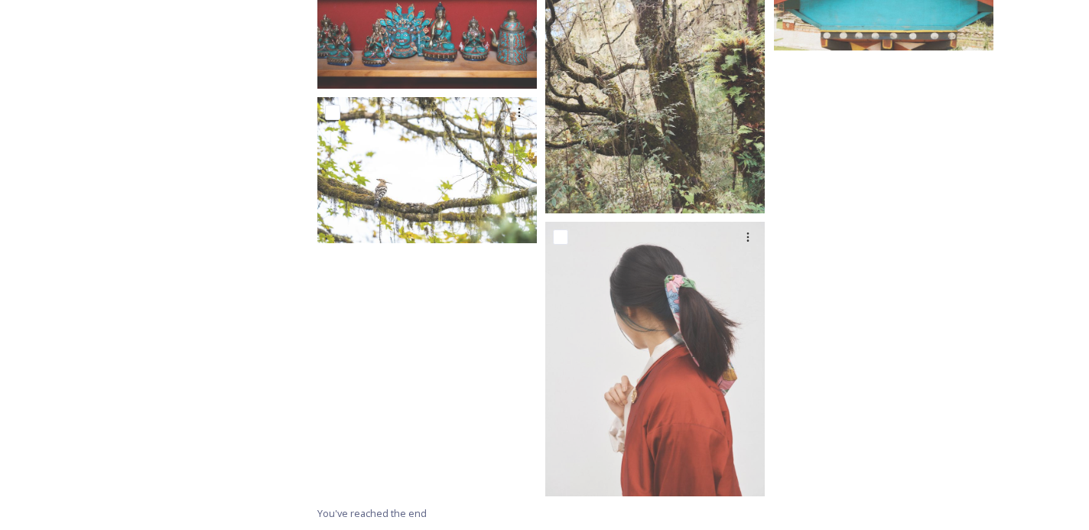
scroll to position [27218, 0]
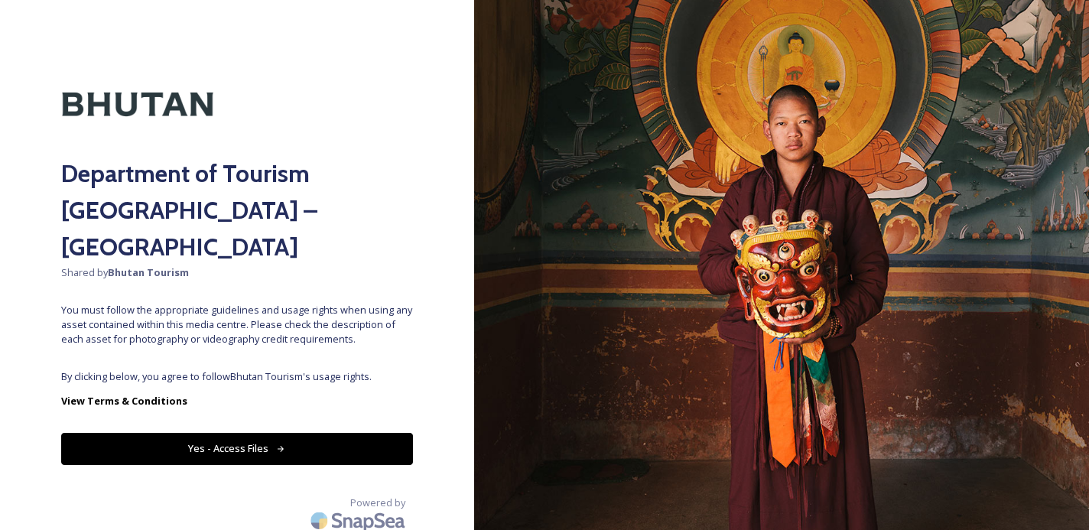
click at [262, 433] on button "Yes - Access Files" at bounding box center [237, 448] width 352 height 31
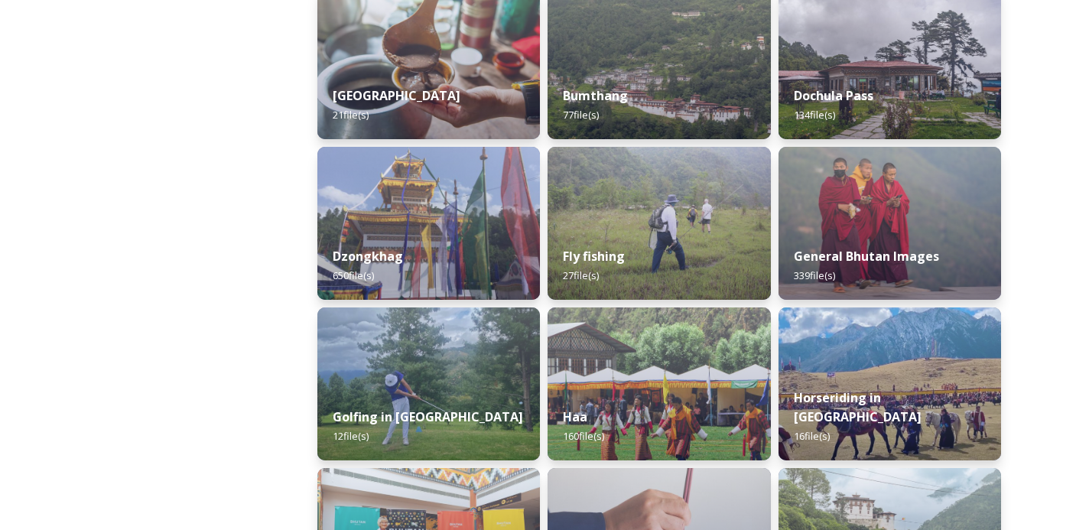
scroll to position [581, 0]
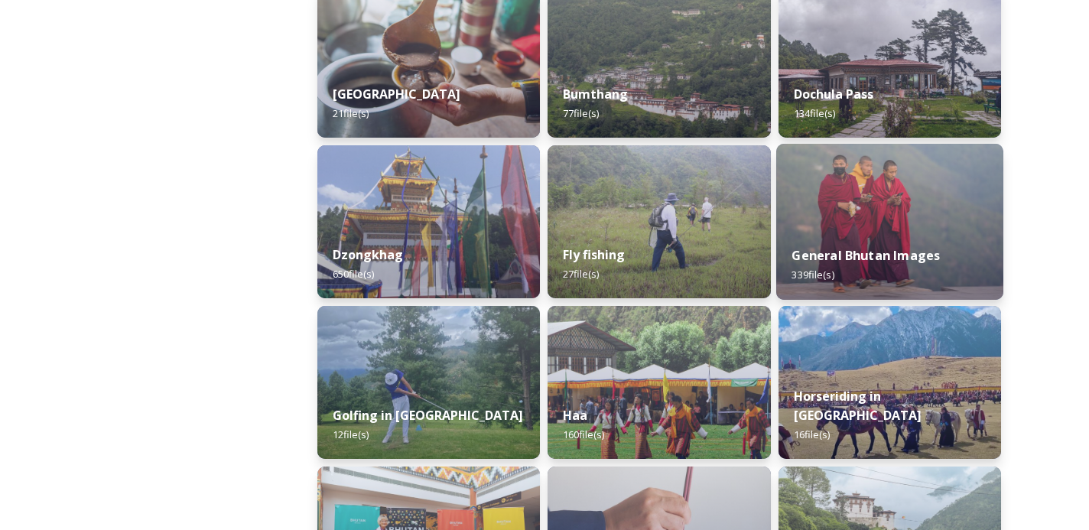
click at [866, 183] on img at bounding box center [889, 222] width 227 height 156
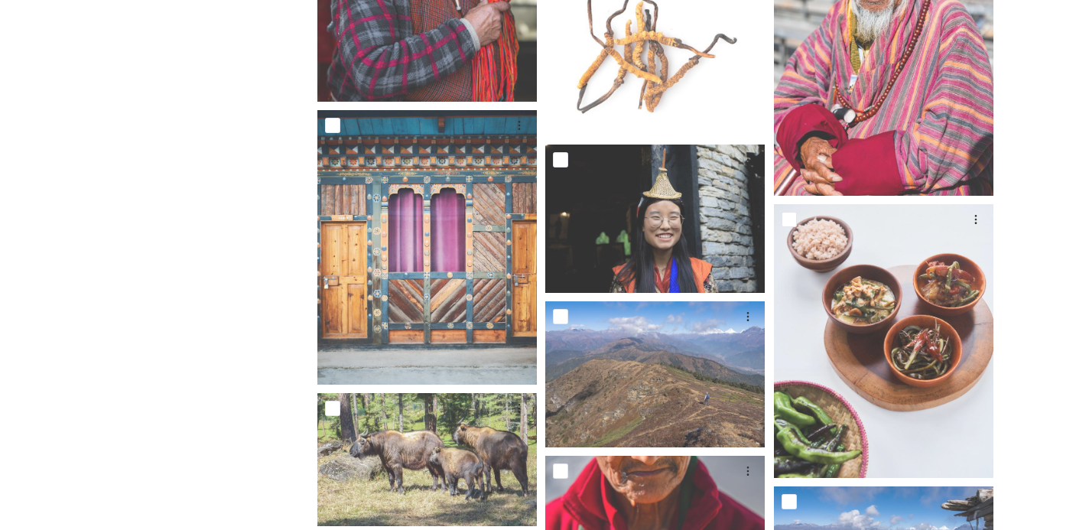
scroll to position [8287, 0]
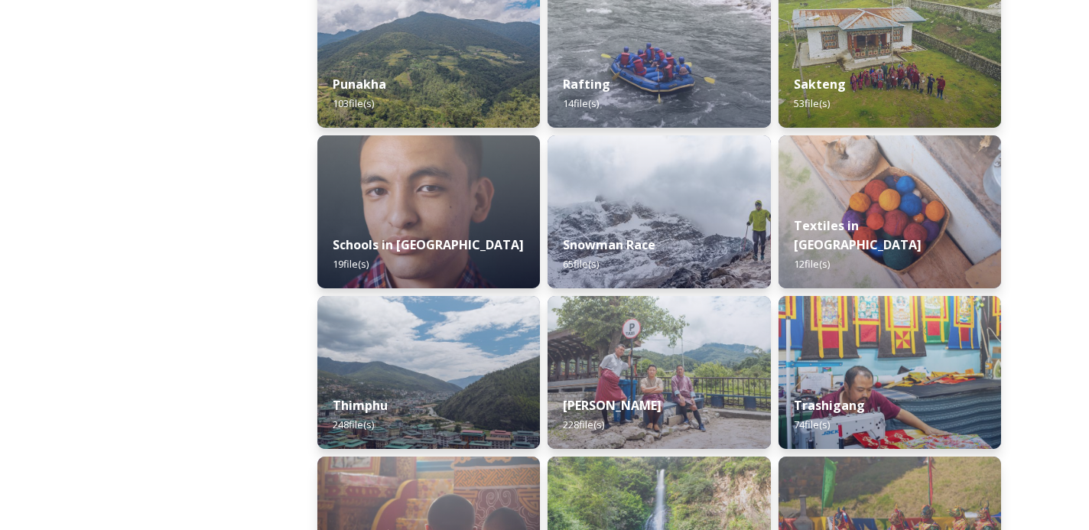
scroll to position [1554, 0]
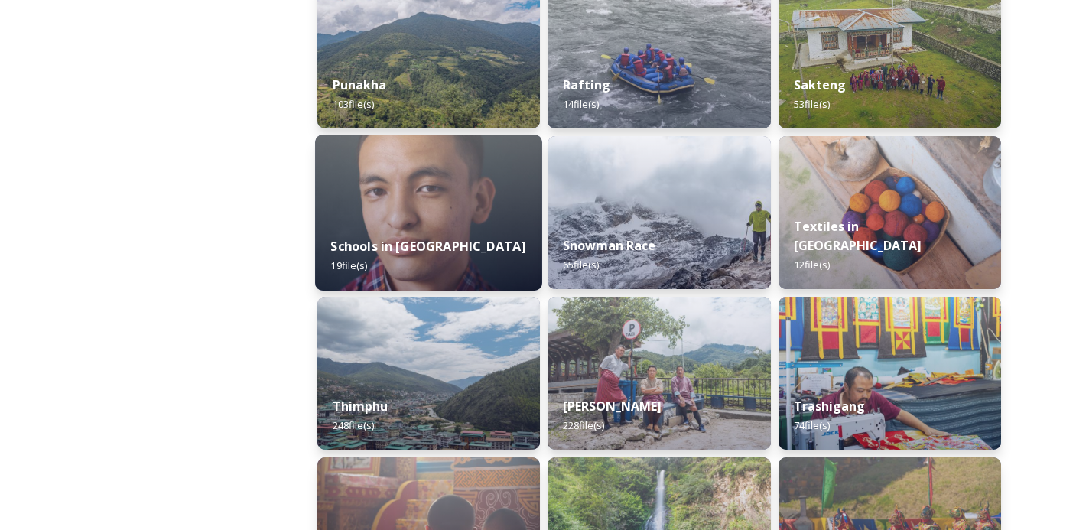
click at [440, 238] on div "Schools in Bhutan 19 file(s)" at bounding box center [428, 256] width 227 height 70
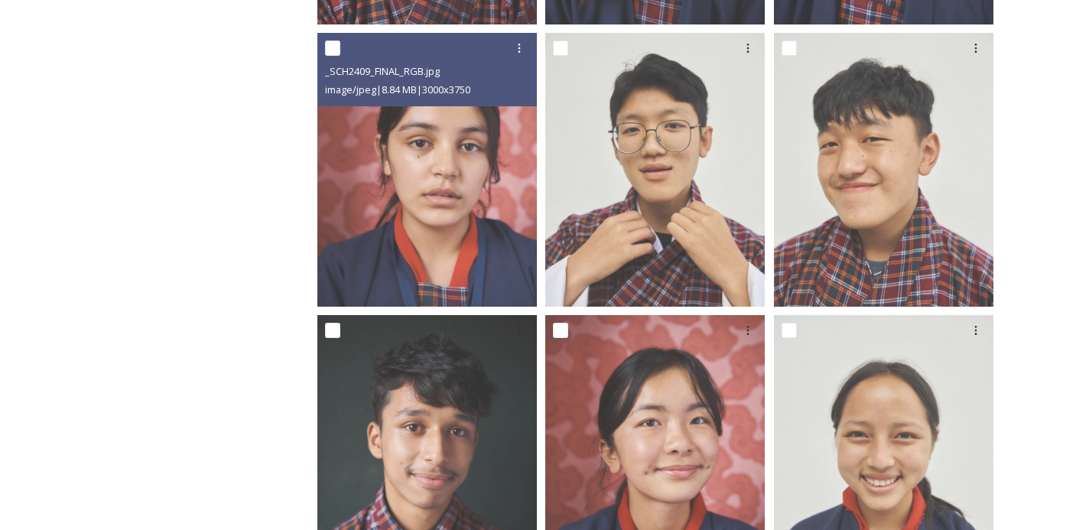
scroll to position [939, 0]
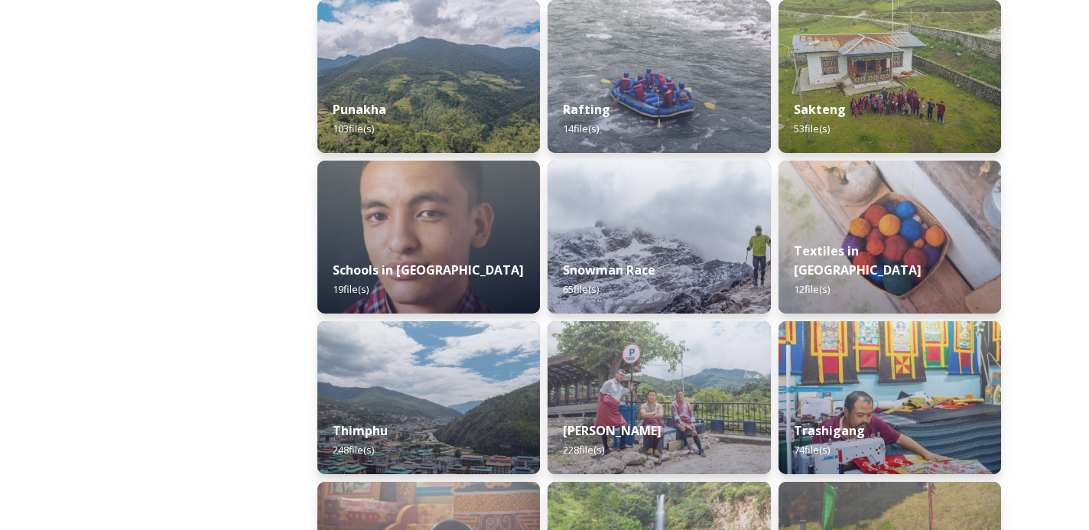
scroll to position [1534, 0]
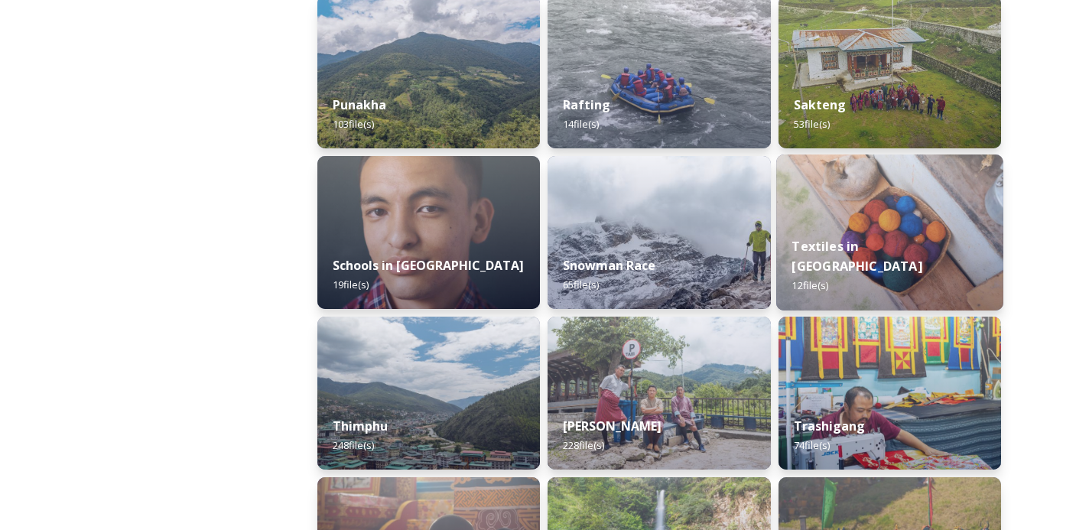
click at [865, 259] on strong "Textiles in [GEOGRAPHIC_DATA]" at bounding box center [856, 256] width 130 height 37
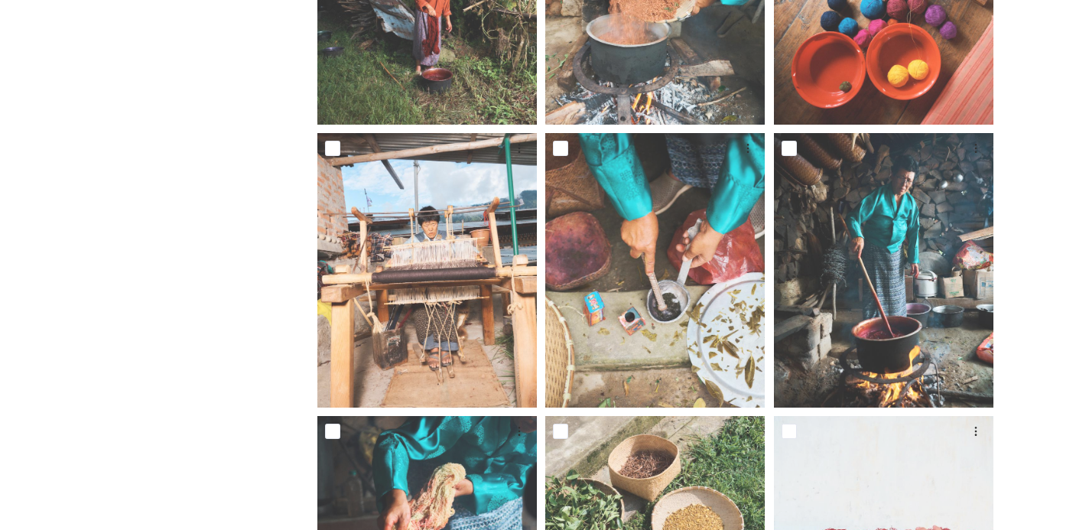
scroll to position [462, 0]
